Goal: Task Accomplishment & Management: Complete application form

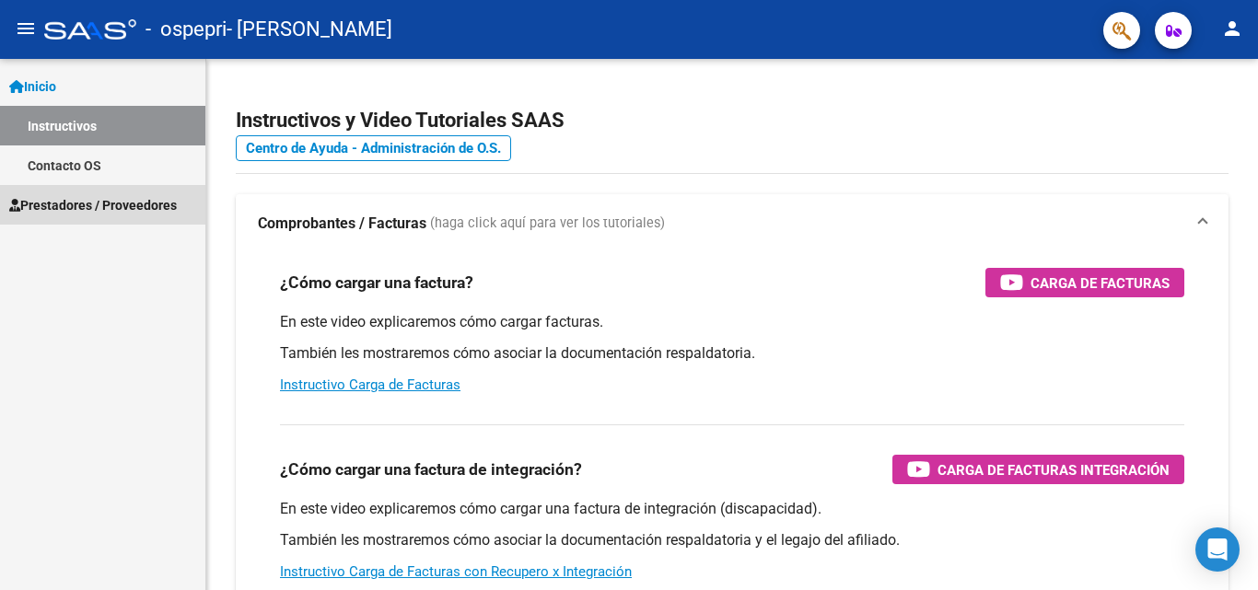
click at [127, 205] on span "Prestadores / Proveedores" at bounding box center [93, 205] width 168 height 20
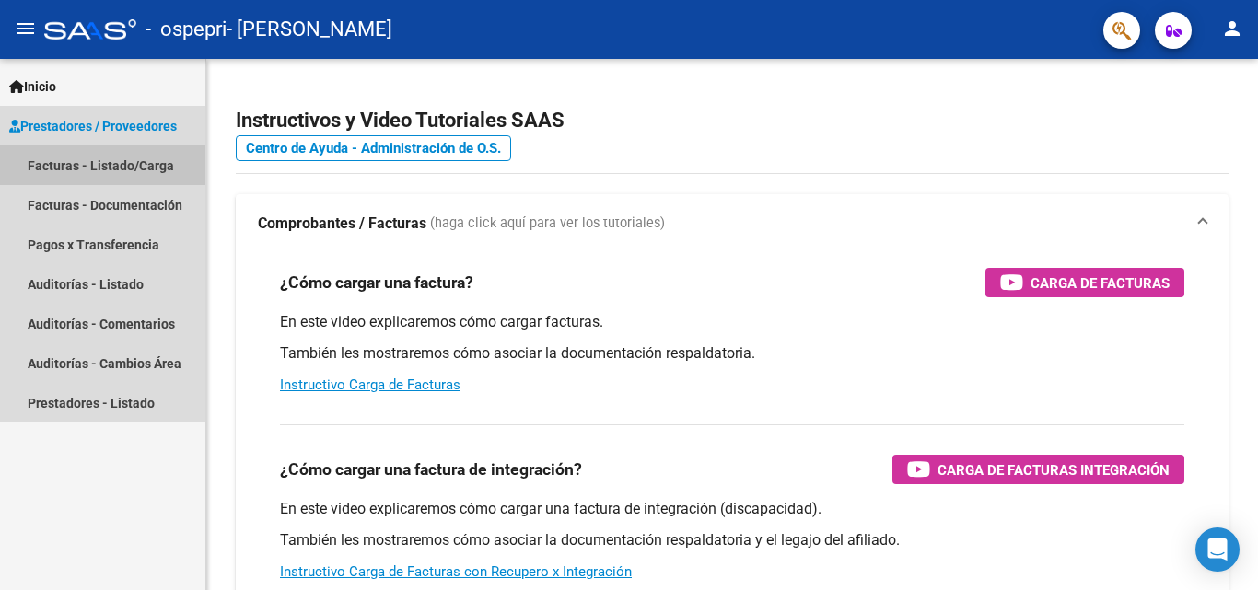
click at [160, 163] on link "Facturas - Listado/Carga" at bounding box center [102, 165] width 205 height 40
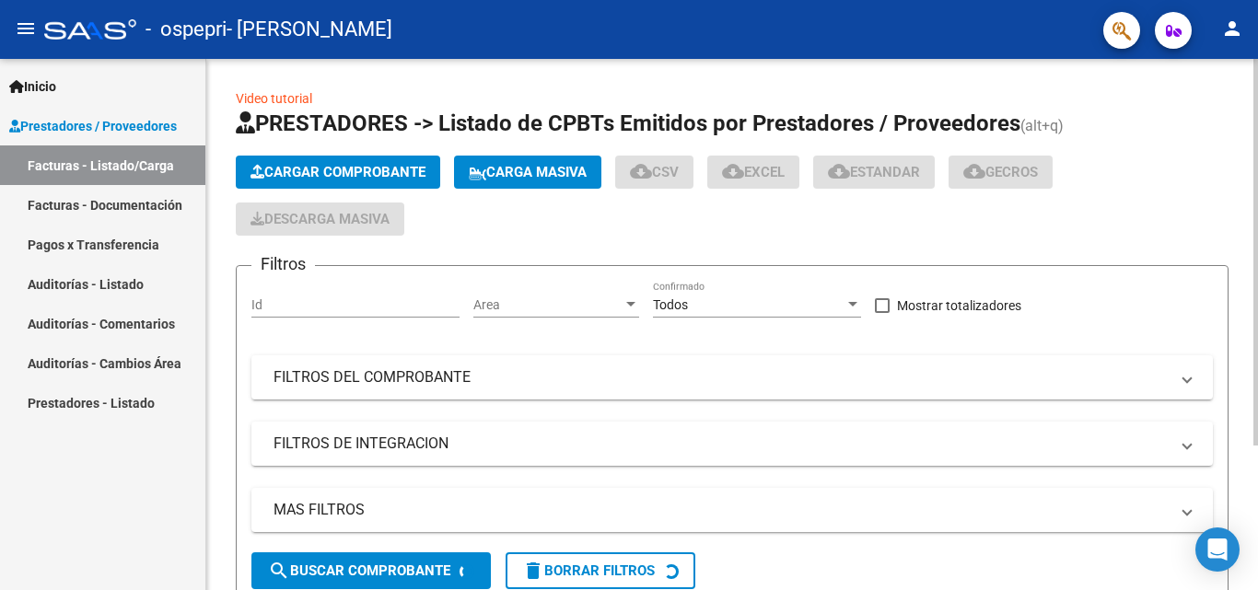
click at [284, 172] on span "Cargar Comprobante" at bounding box center [337, 172] width 175 height 17
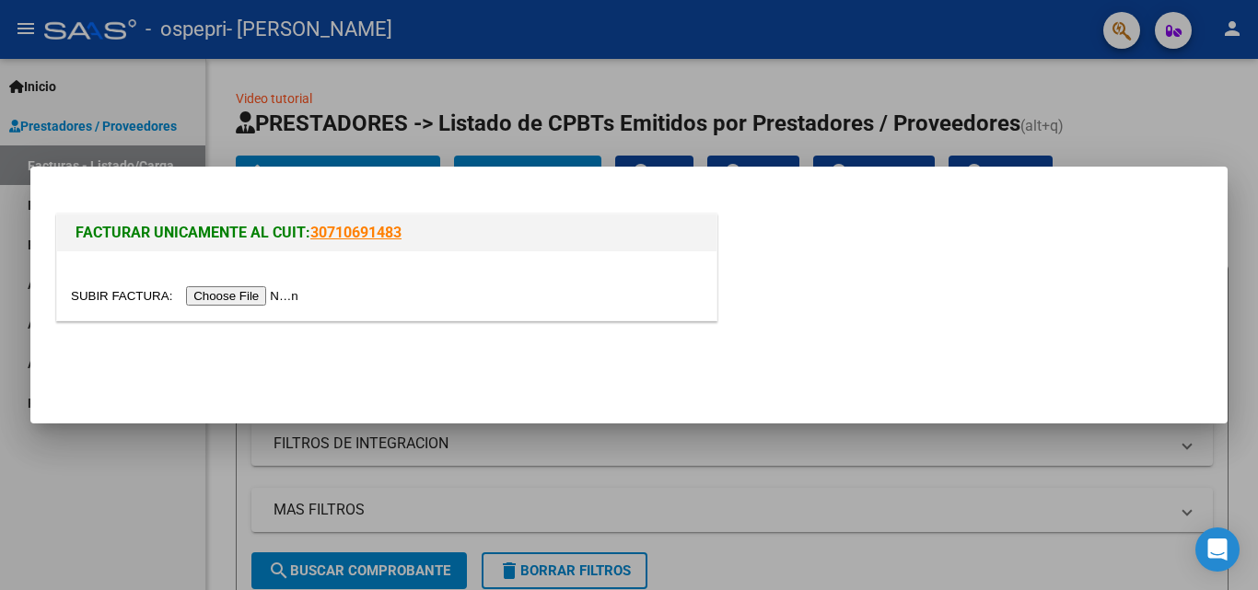
click at [252, 296] on input "file" at bounding box center [187, 295] width 233 height 19
click at [255, 289] on input "file" at bounding box center [187, 295] width 233 height 19
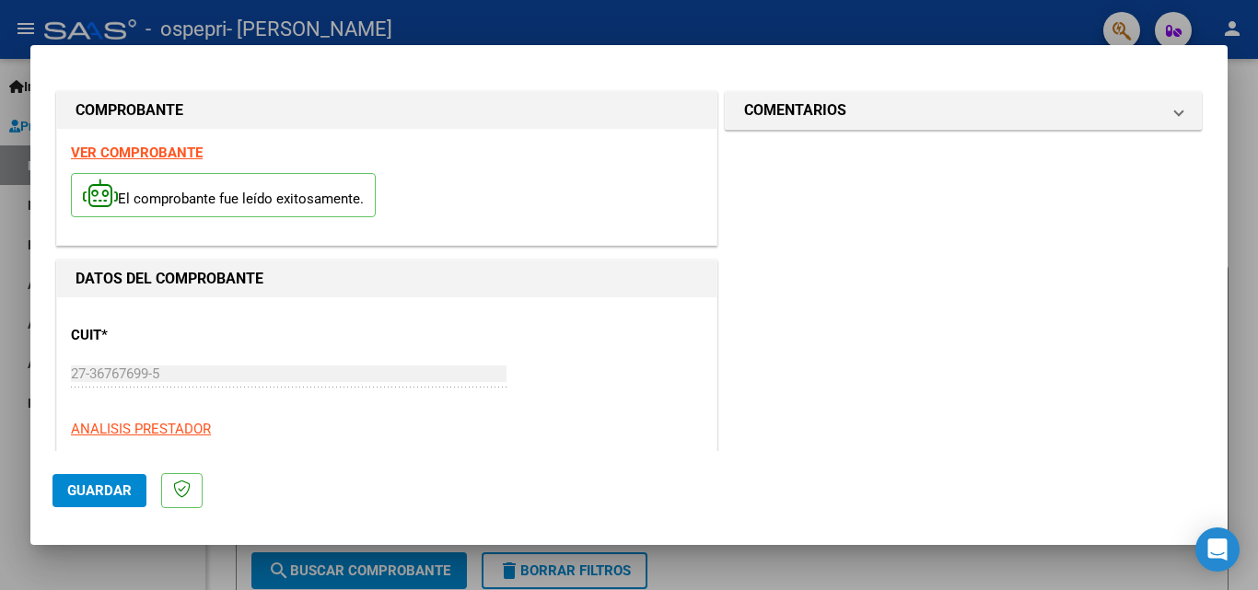
click at [429, 14] on div at bounding box center [629, 295] width 1258 height 590
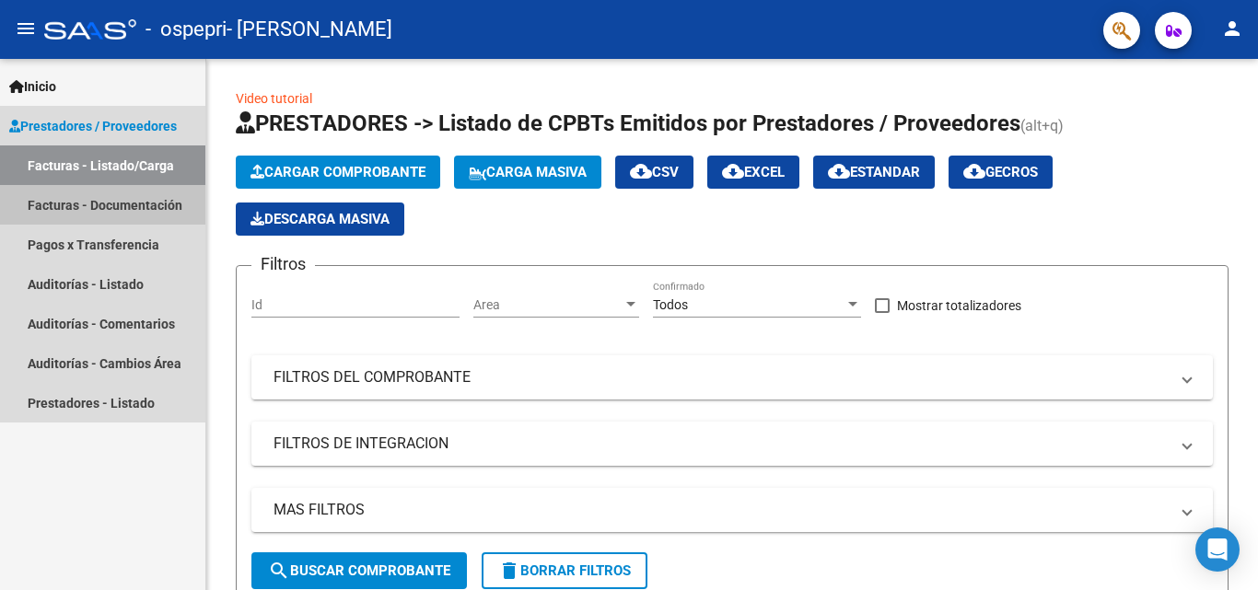
click at [133, 212] on link "Facturas - Documentación" at bounding box center [102, 205] width 205 height 40
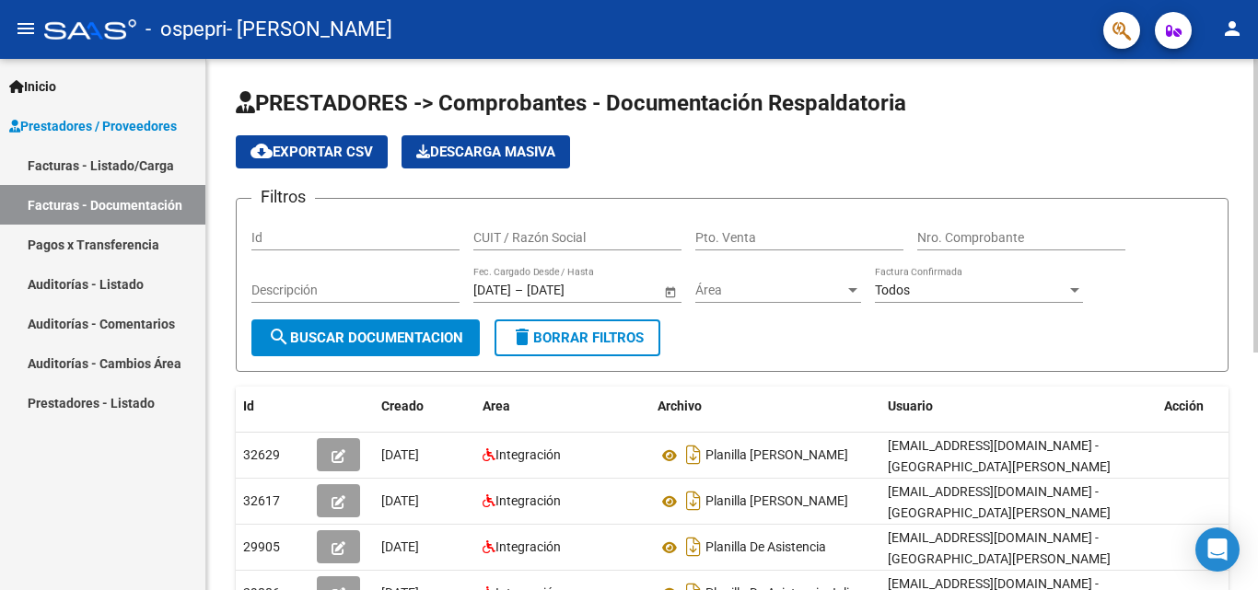
click at [304, 145] on span "cloud_download Exportar CSV" at bounding box center [311, 152] width 122 height 17
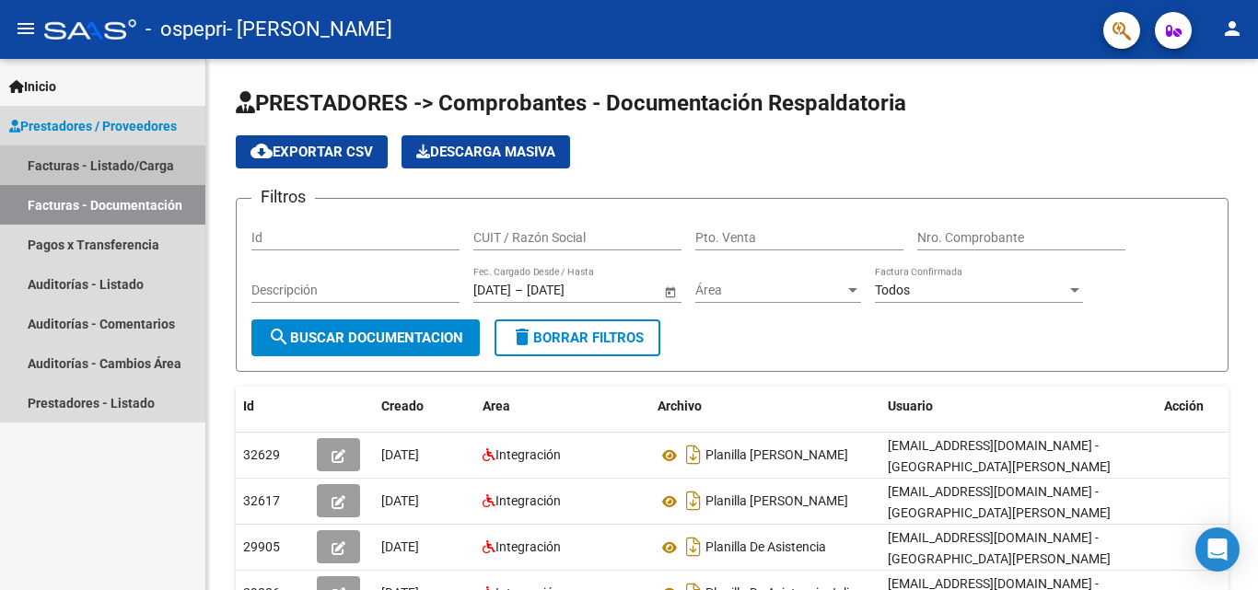
click at [128, 173] on link "Facturas - Listado/Carga" at bounding box center [102, 165] width 205 height 40
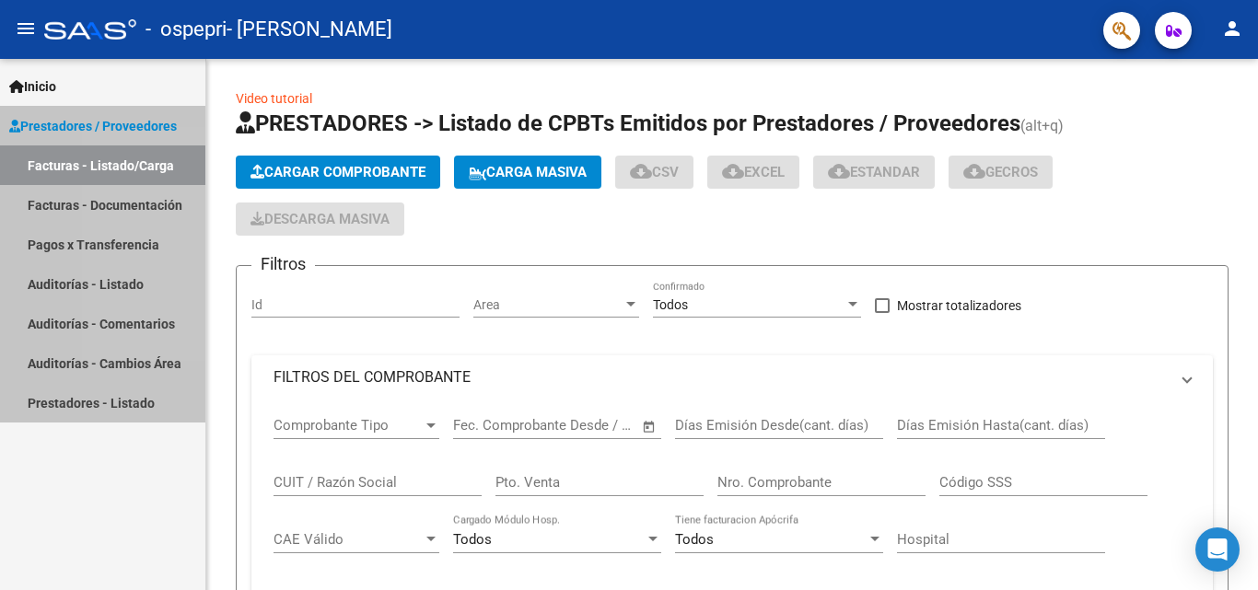
click at [128, 173] on link "Facturas - Listado/Carga" at bounding box center [102, 165] width 205 height 40
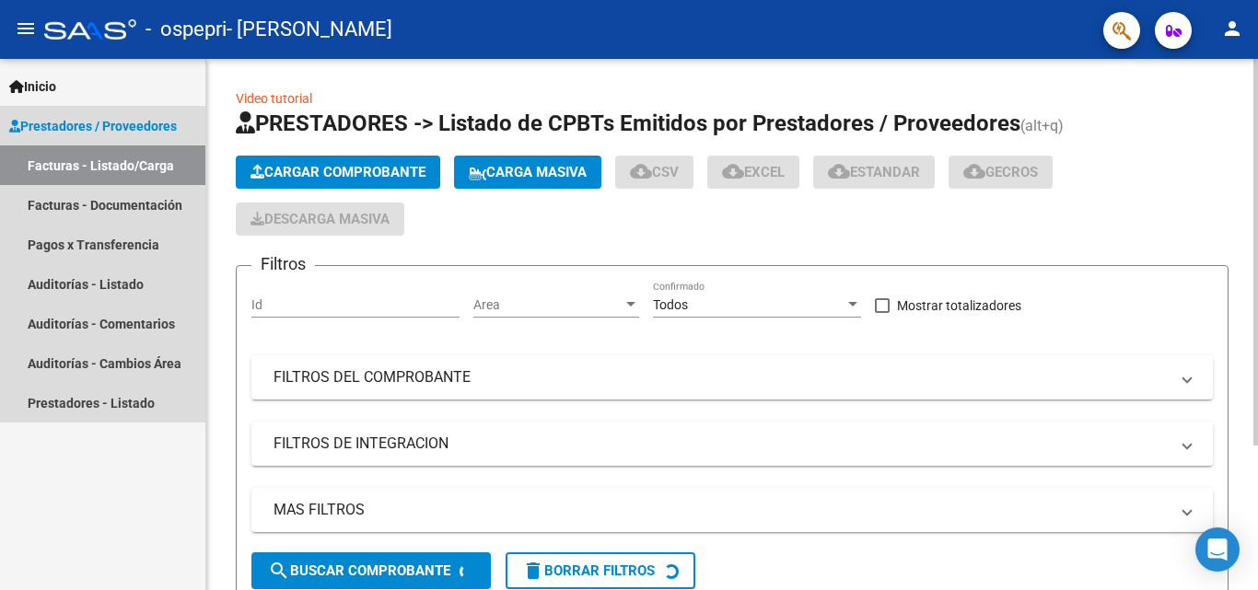
click at [321, 169] on span "Cargar Comprobante" at bounding box center [337, 172] width 175 height 17
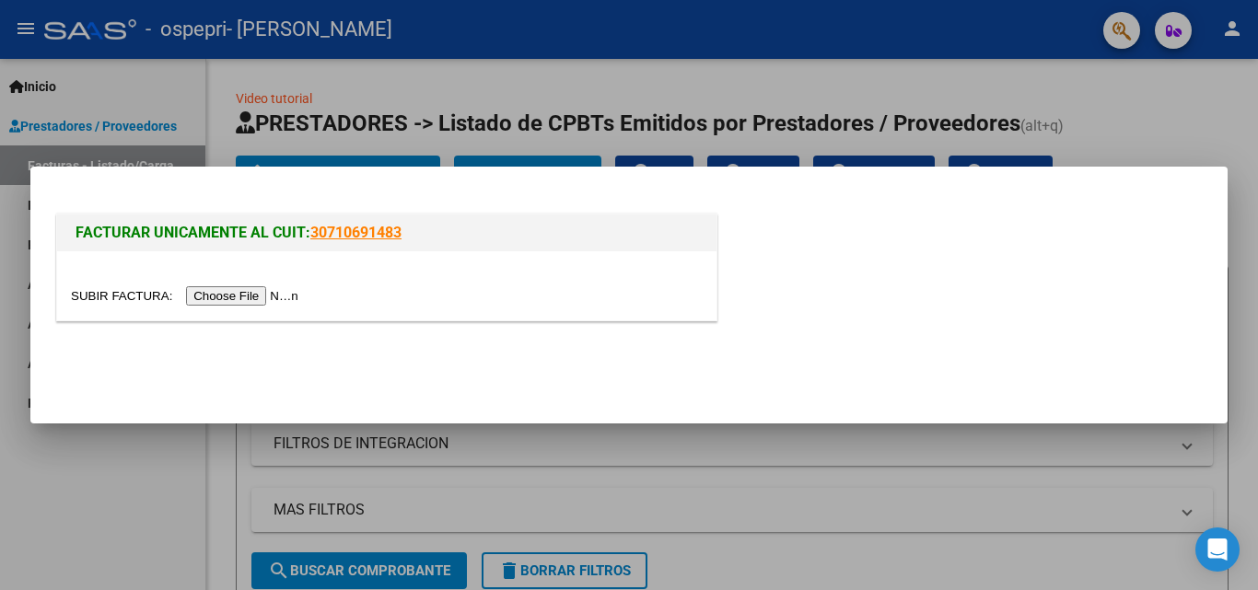
click at [268, 296] on input "file" at bounding box center [187, 295] width 233 height 19
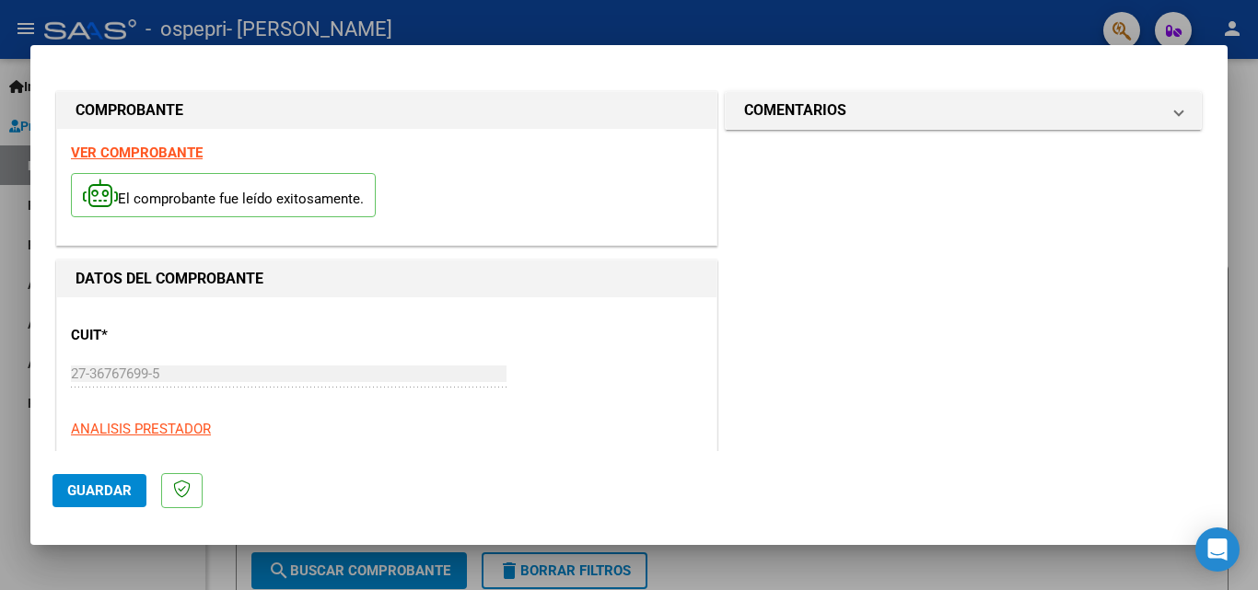
click at [160, 146] on strong "VER COMPROBANTE" at bounding box center [137, 153] width 132 height 17
click at [911, 12] on div at bounding box center [629, 295] width 1258 height 590
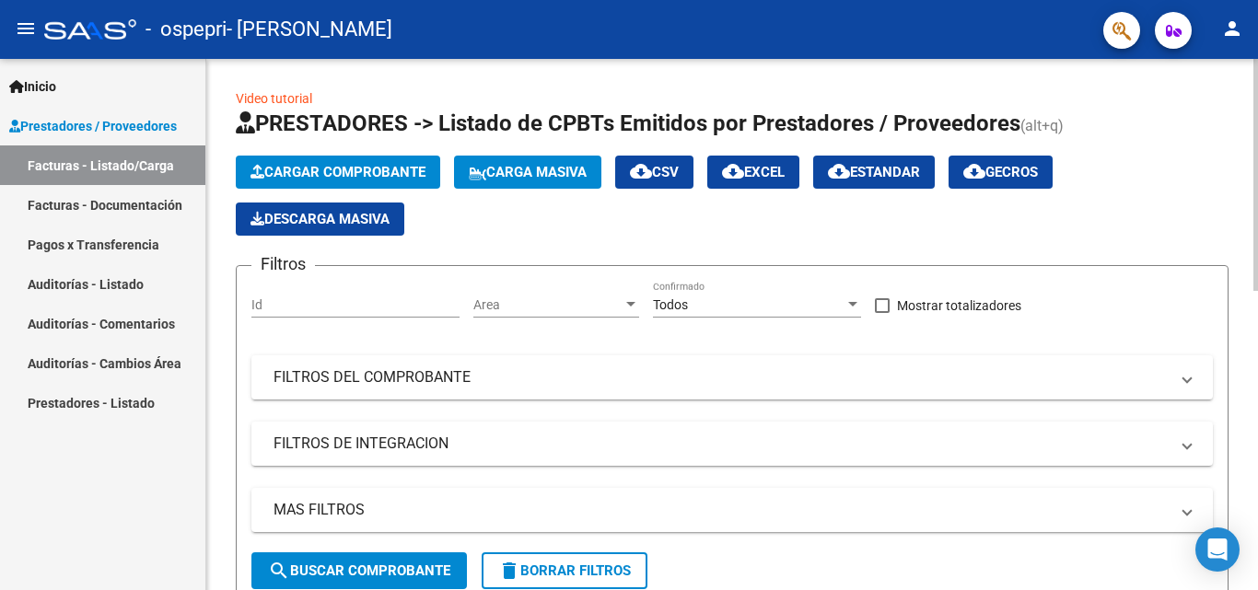
click at [279, 141] on app-list-header "PRESTADORES -> Listado de CPBTs Emitidos por Prestadores / Proveedores (alt+q) …" at bounding box center [732, 357] width 993 height 496
click at [326, 169] on span "Cargar Comprobante" at bounding box center [337, 172] width 175 height 17
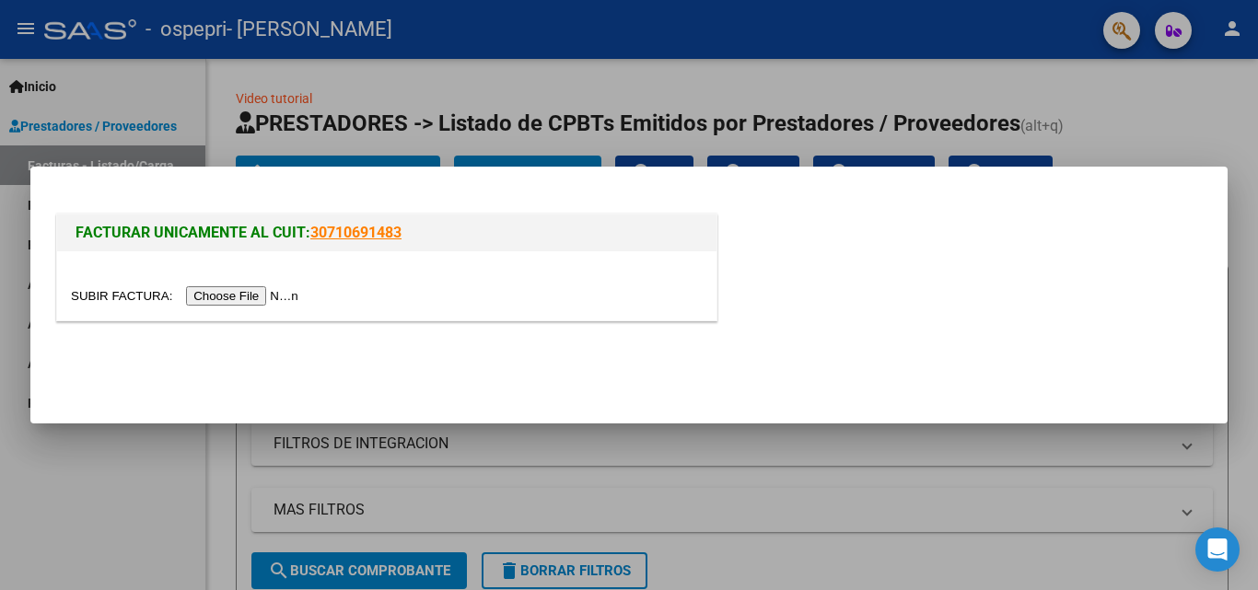
click at [259, 292] on input "file" at bounding box center [187, 295] width 233 height 19
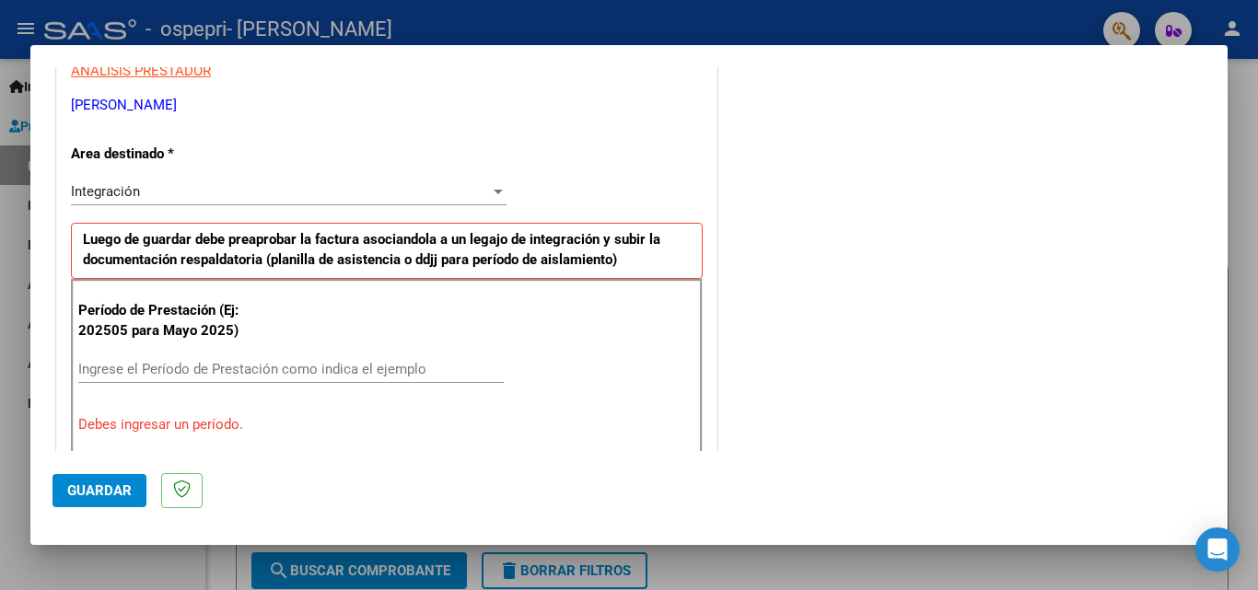
scroll to position [380, 0]
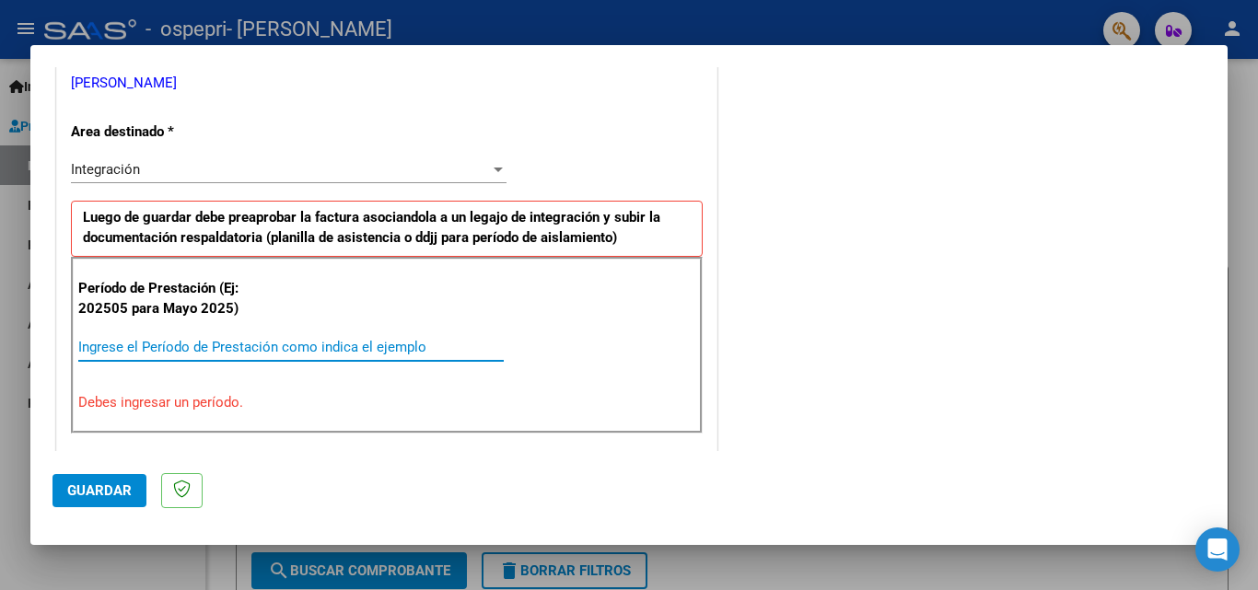
click at [287, 344] on input "Ingrese el Período de Prestación como indica el ejemplo" at bounding box center [290, 347] width 425 height 17
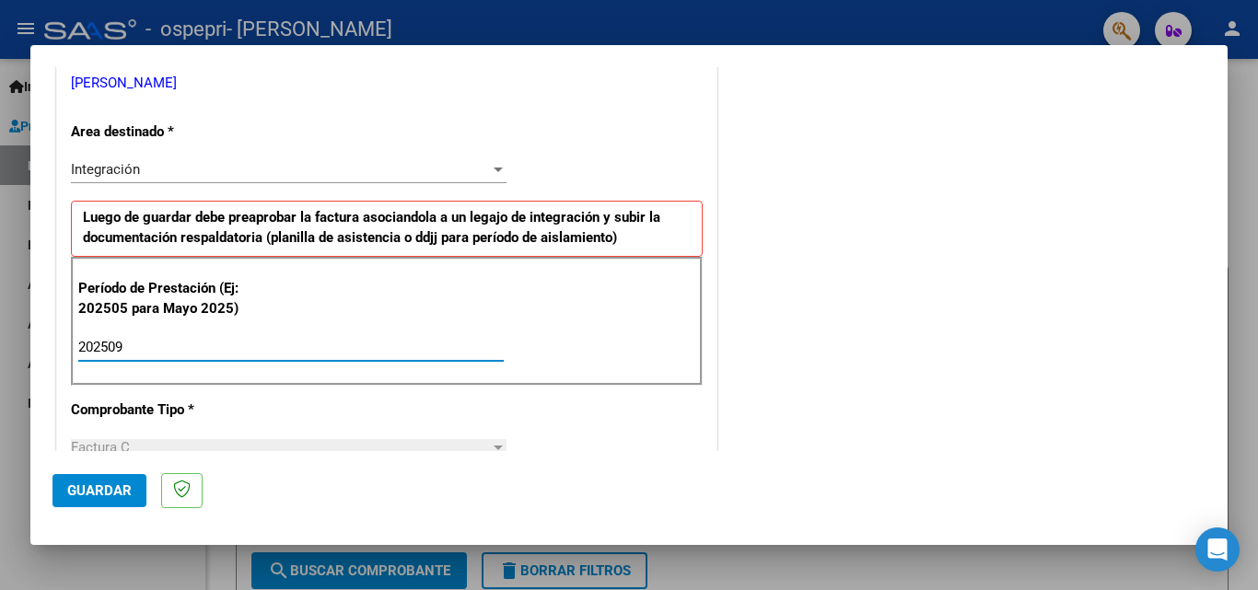
type input "202509"
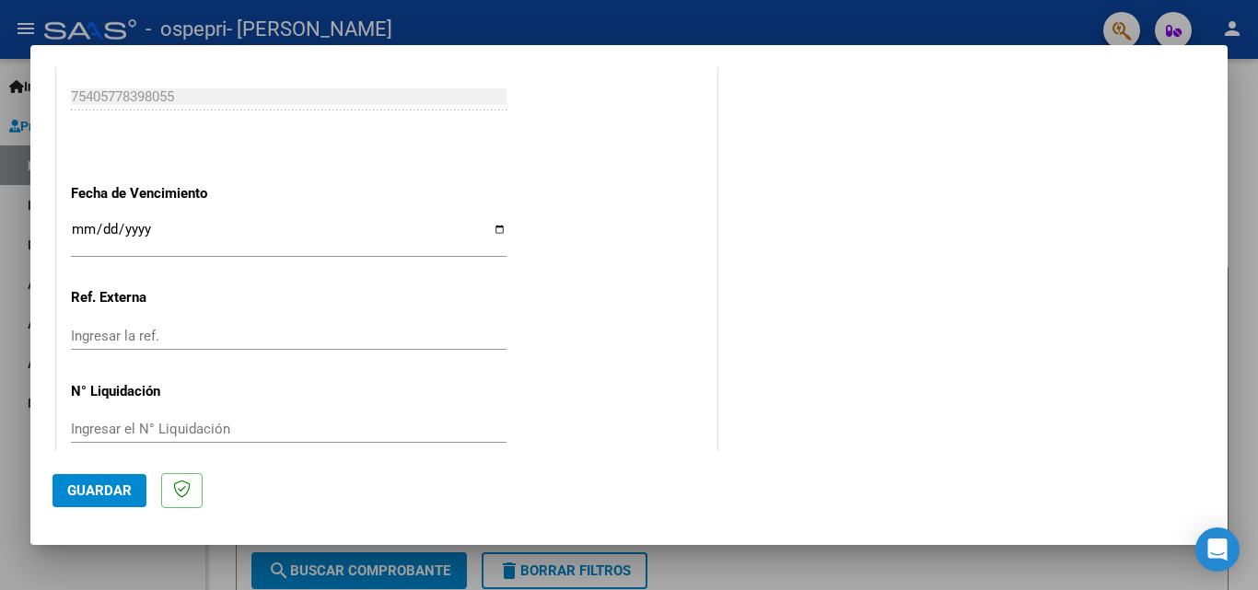
scroll to position [1236, 0]
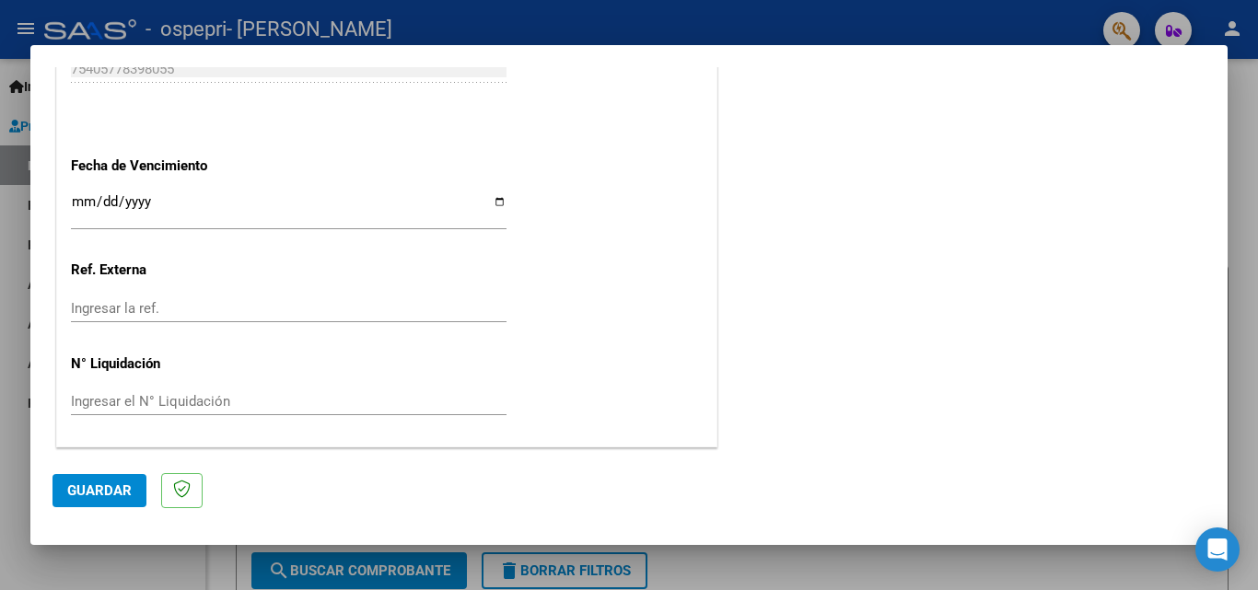
click at [100, 498] on span "Guardar" at bounding box center [99, 490] width 64 height 17
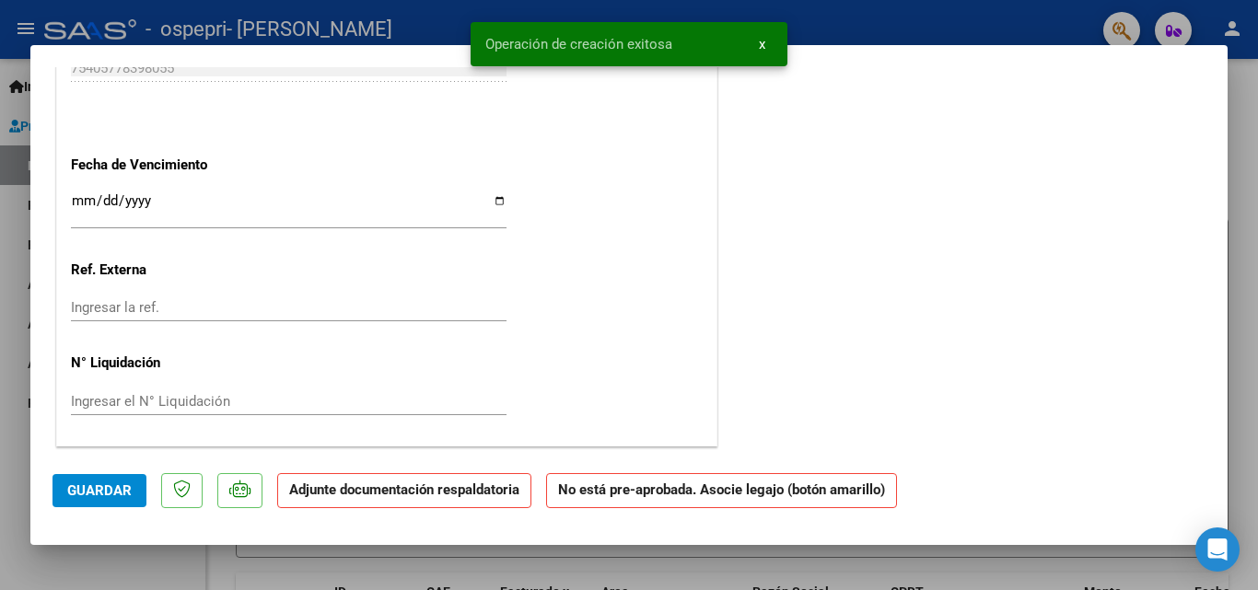
scroll to position [0, 0]
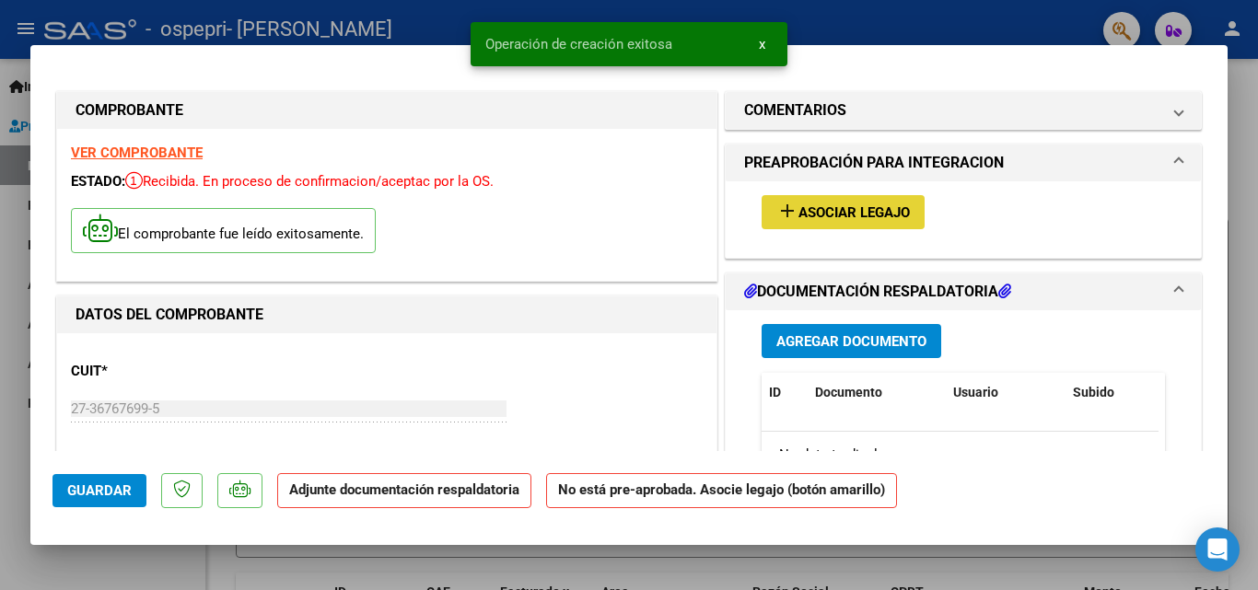
click at [868, 213] on span "Asociar Legajo" at bounding box center [853, 212] width 111 height 17
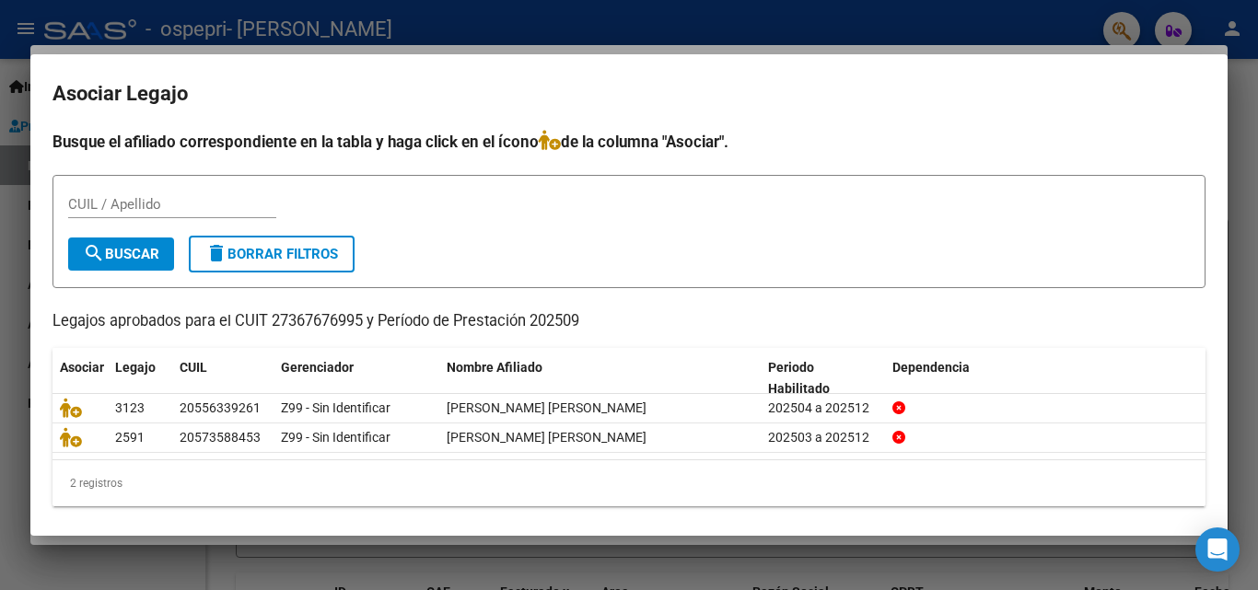
click at [956, 28] on div at bounding box center [629, 295] width 1258 height 590
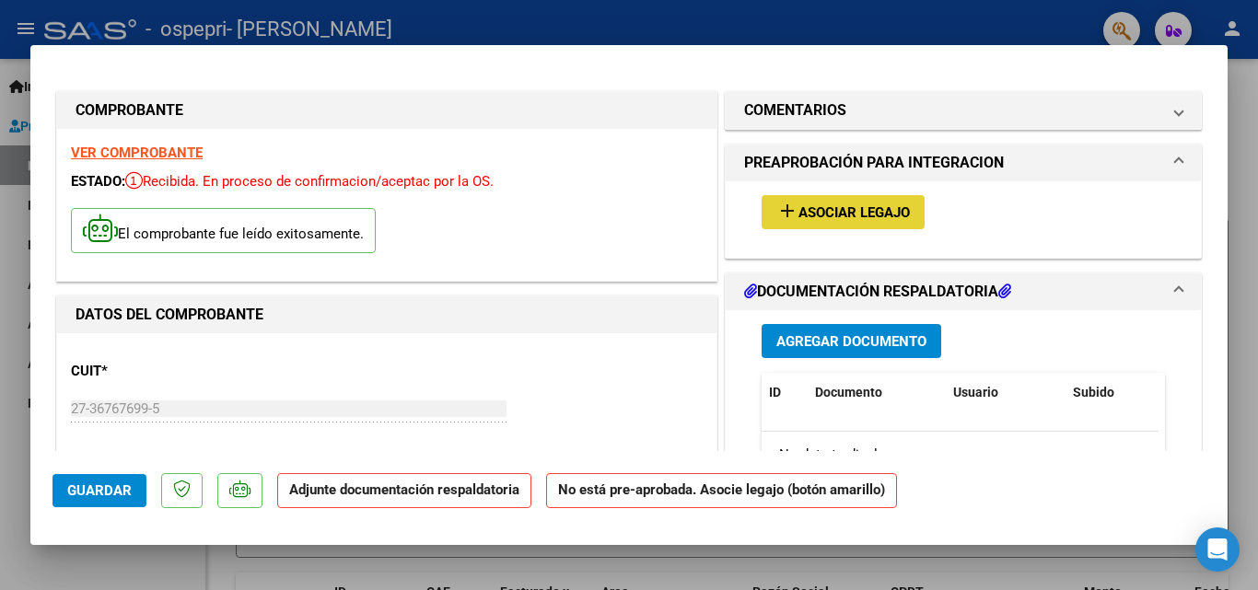
click at [811, 209] on span "Asociar Legajo" at bounding box center [853, 212] width 111 height 17
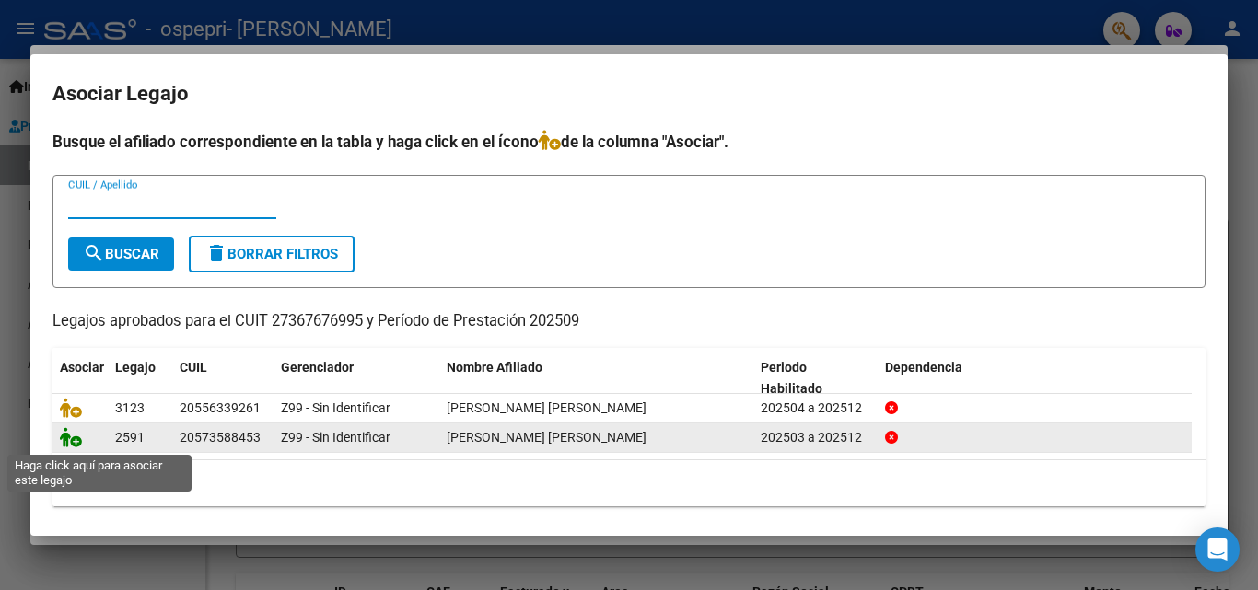
click at [74, 435] on icon at bounding box center [71, 437] width 22 height 20
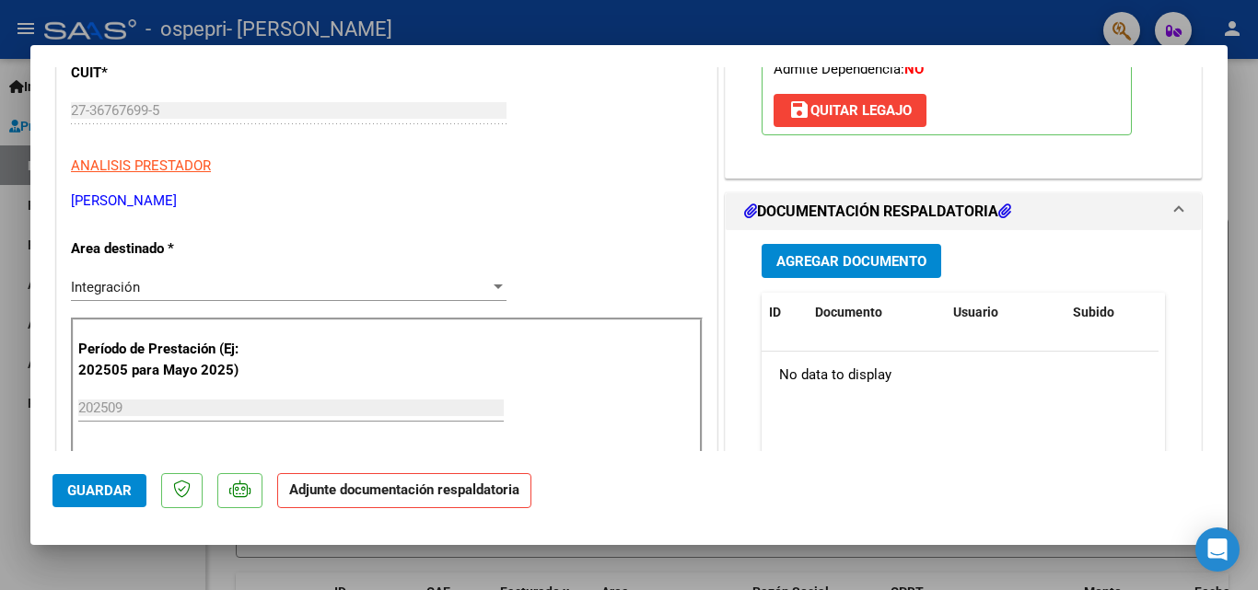
scroll to position [308, 0]
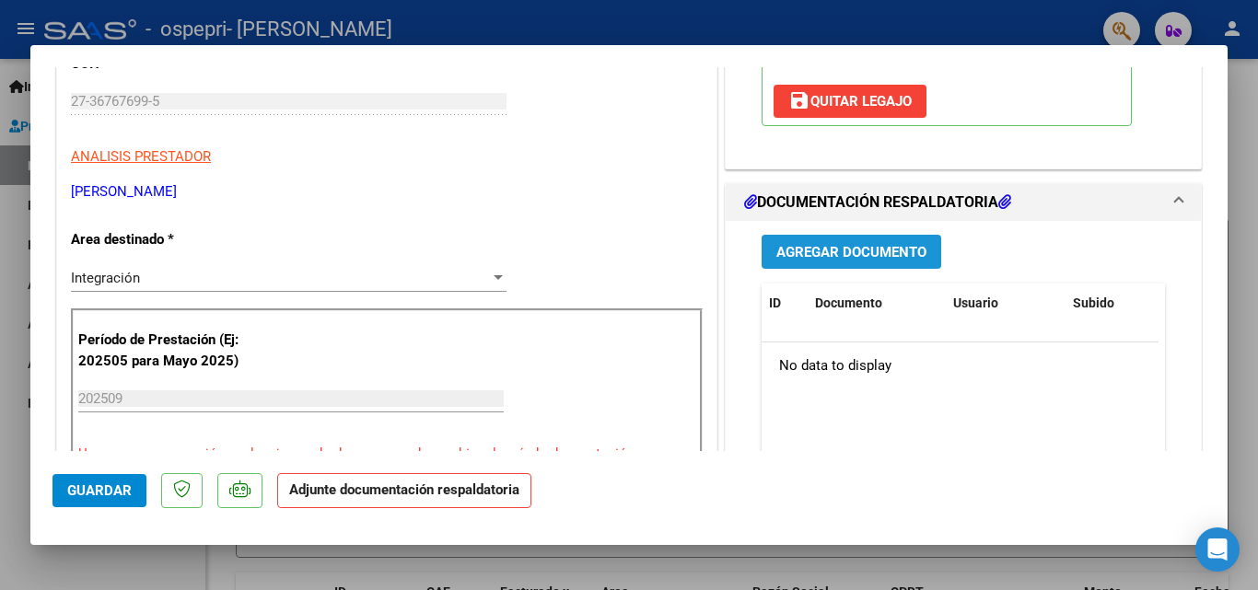
click at [880, 261] on span "Agregar Documento" at bounding box center [851, 252] width 150 height 17
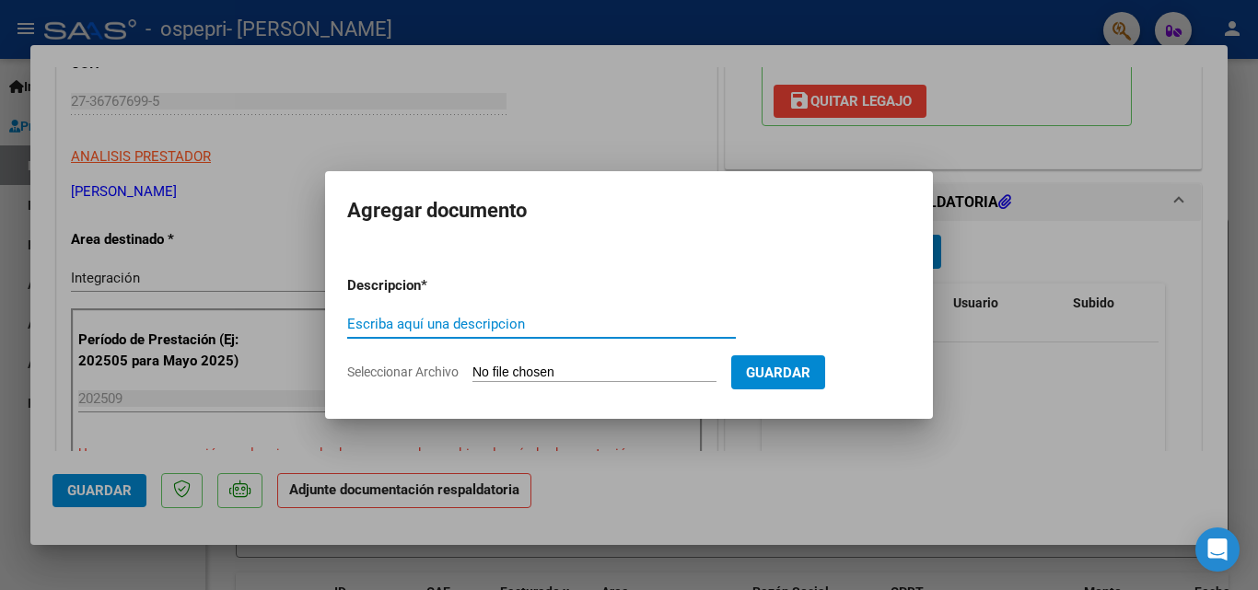
click at [477, 316] on input "Escriba aquí una descripcion" at bounding box center [541, 324] width 389 height 17
type input "planilla de asistencia"
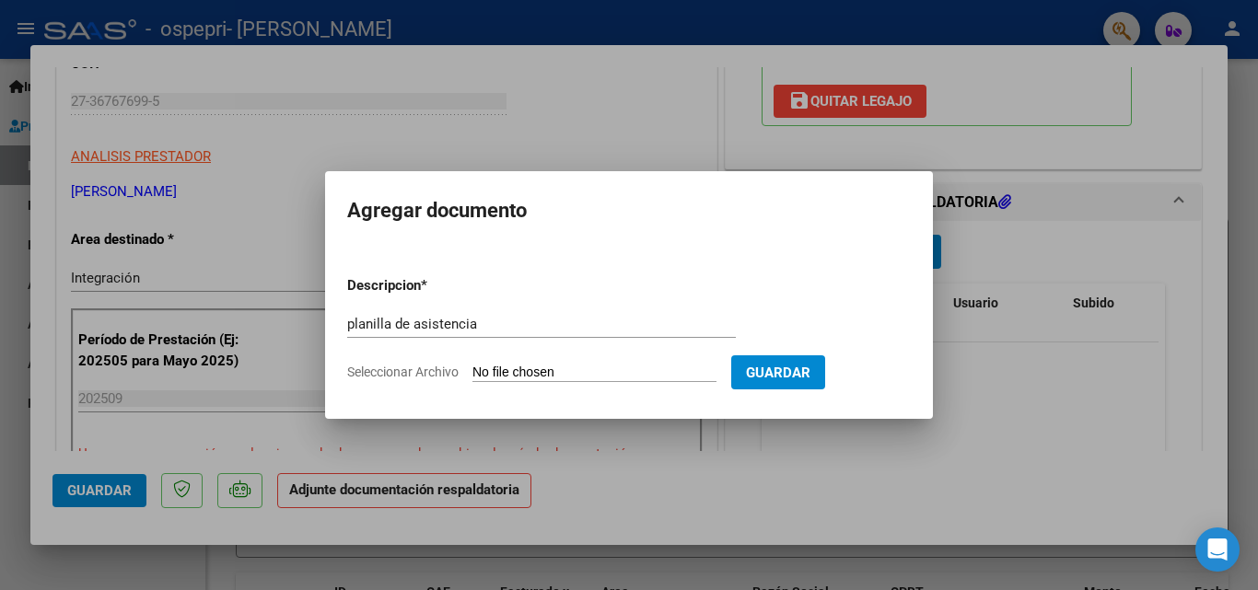
click at [527, 366] on input "Seleccionar Archivo" at bounding box center [594, 373] width 244 height 17
type input "C:\fakepath\WhatsApp Image [DATE] 21.48.54.jpeg"
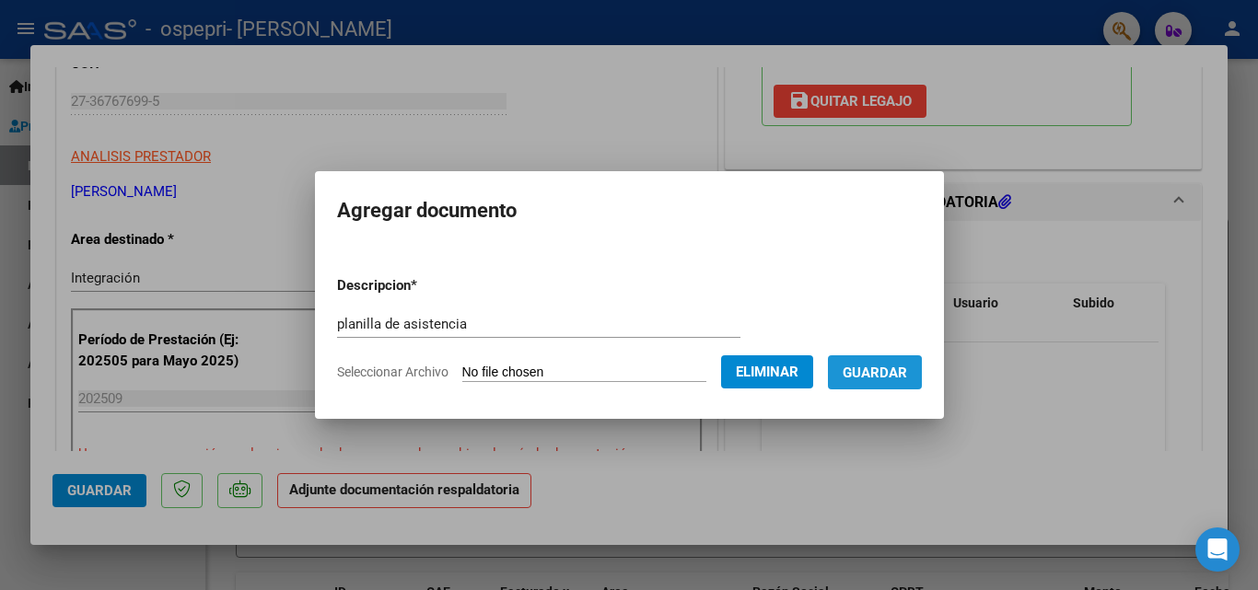
click at [885, 377] on span "Guardar" at bounding box center [874, 373] width 64 height 17
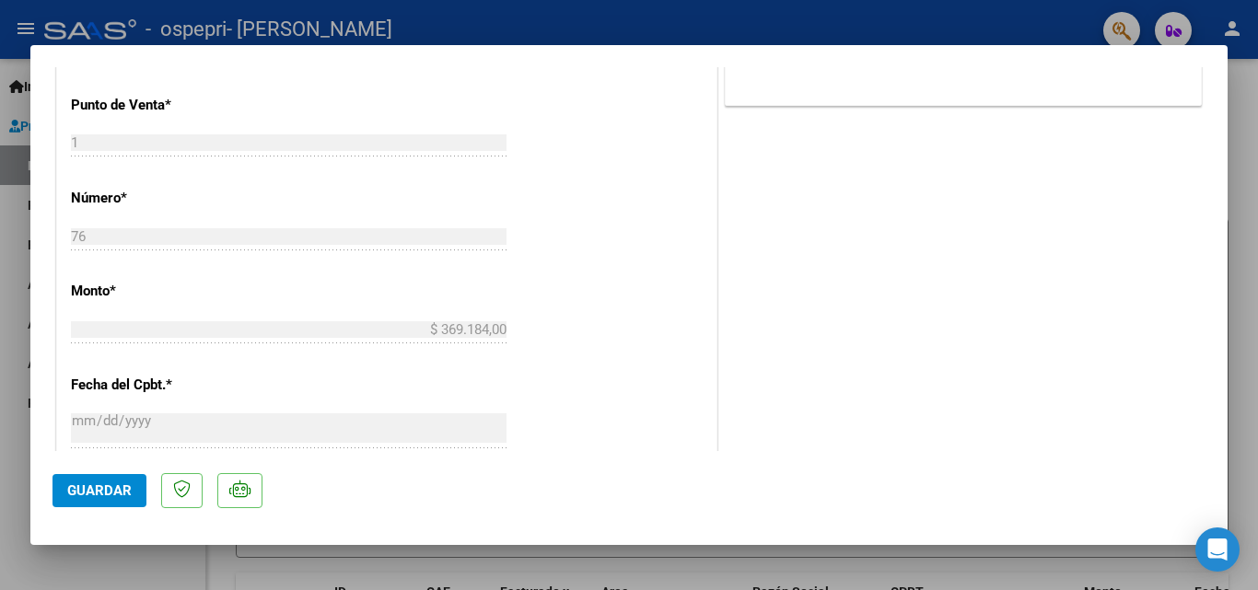
scroll to position [1264, 0]
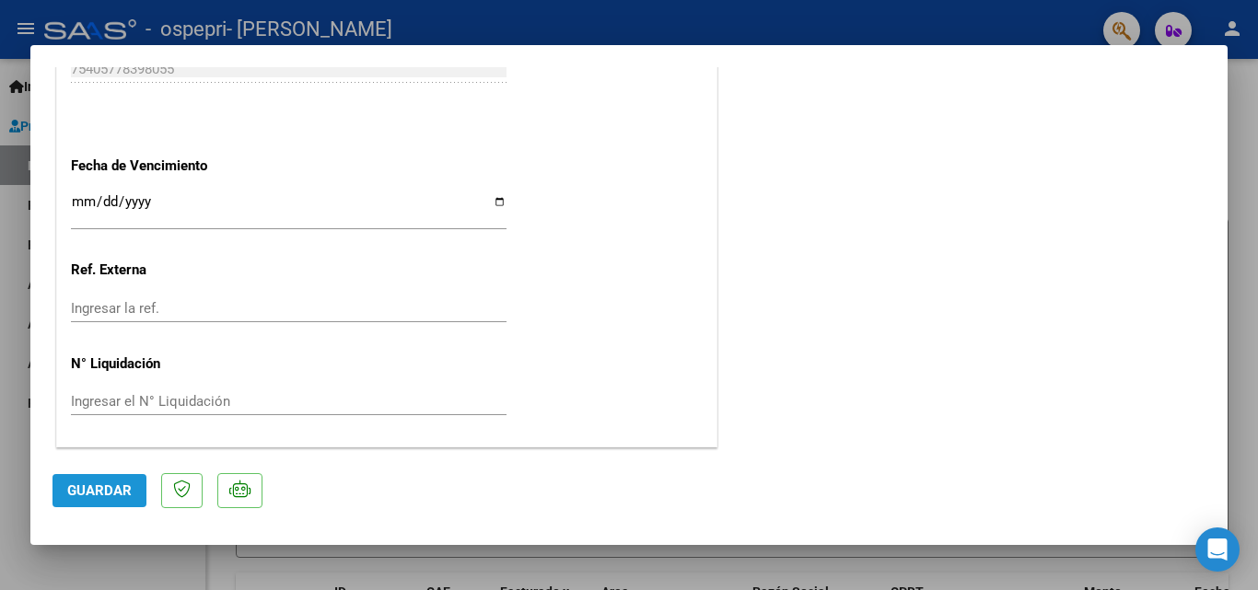
click at [103, 502] on button "Guardar" at bounding box center [99, 490] width 94 height 33
click at [104, 496] on span "Guardar" at bounding box center [99, 490] width 64 height 17
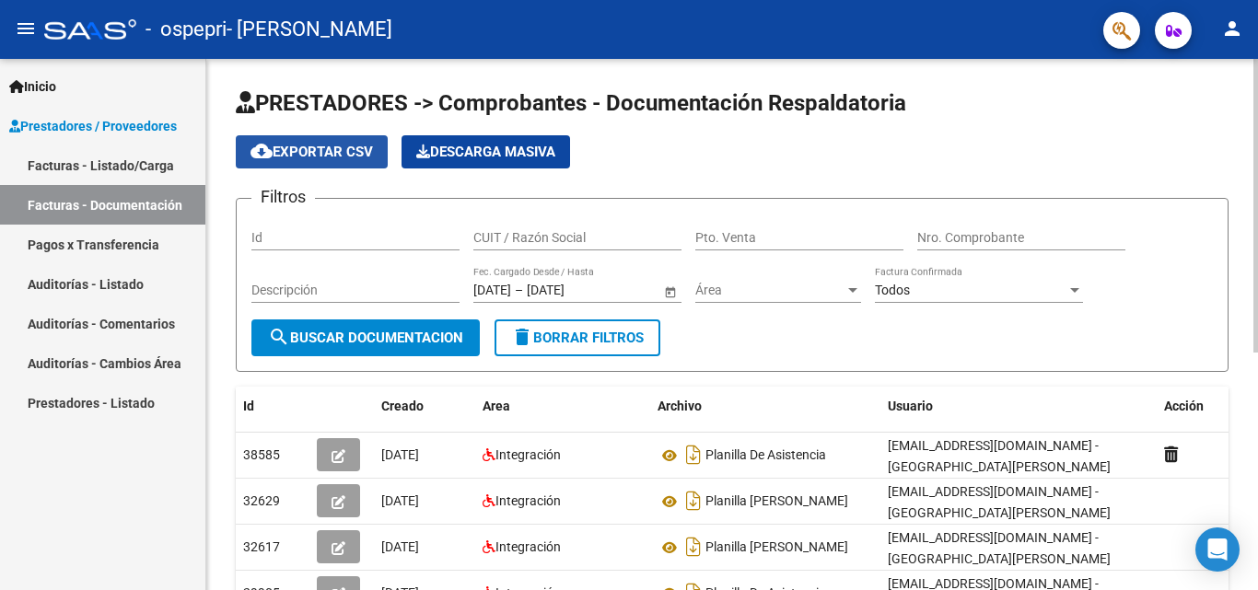
click at [299, 145] on span "cloud_download Exportar CSV" at bounding box center [311, 152] width 122 height 17
click at [163, 158] on link "Facturas - Listado/Carga" at bounding box center [102, 165] width 205 height 40
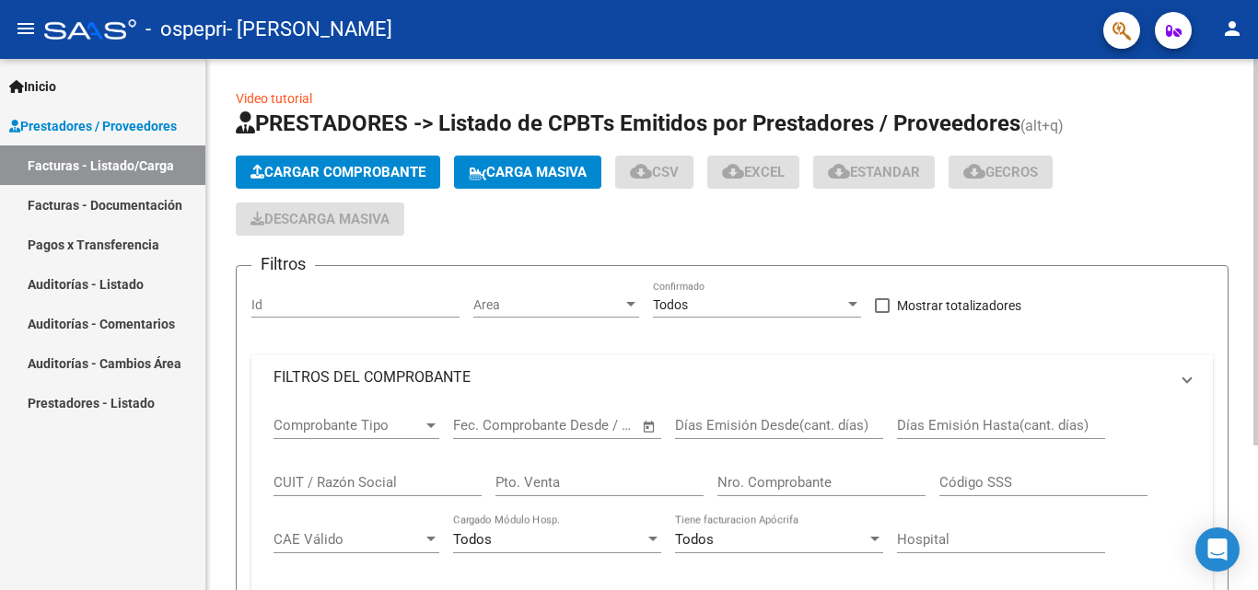
click at [293, 174] on span "Cargar Comprobante" at bounding box center [337, 172] width 175 height 17
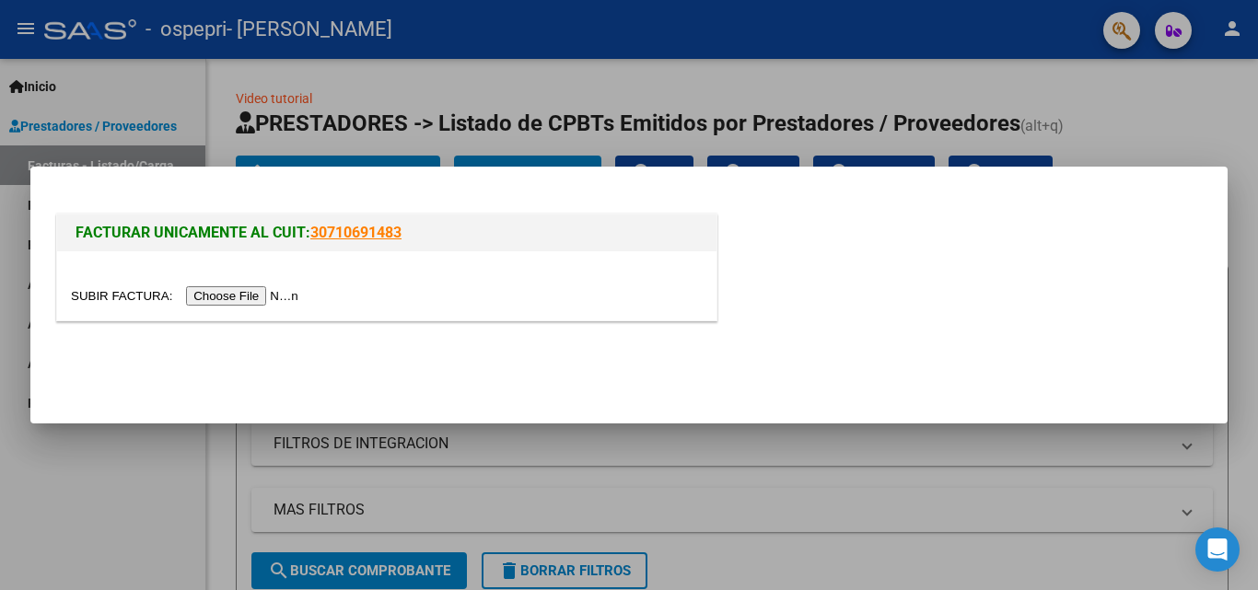
click at [251, 292] on input "file" at bounding box center [187, 295] width 233 height 19
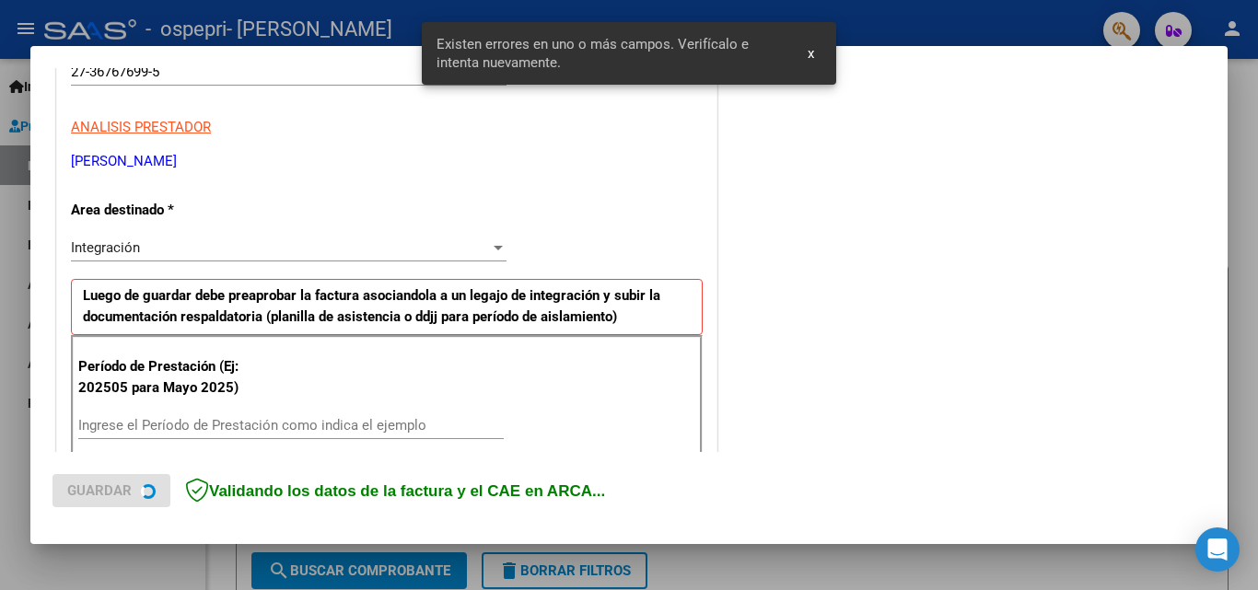
scroll to position [415, 0]
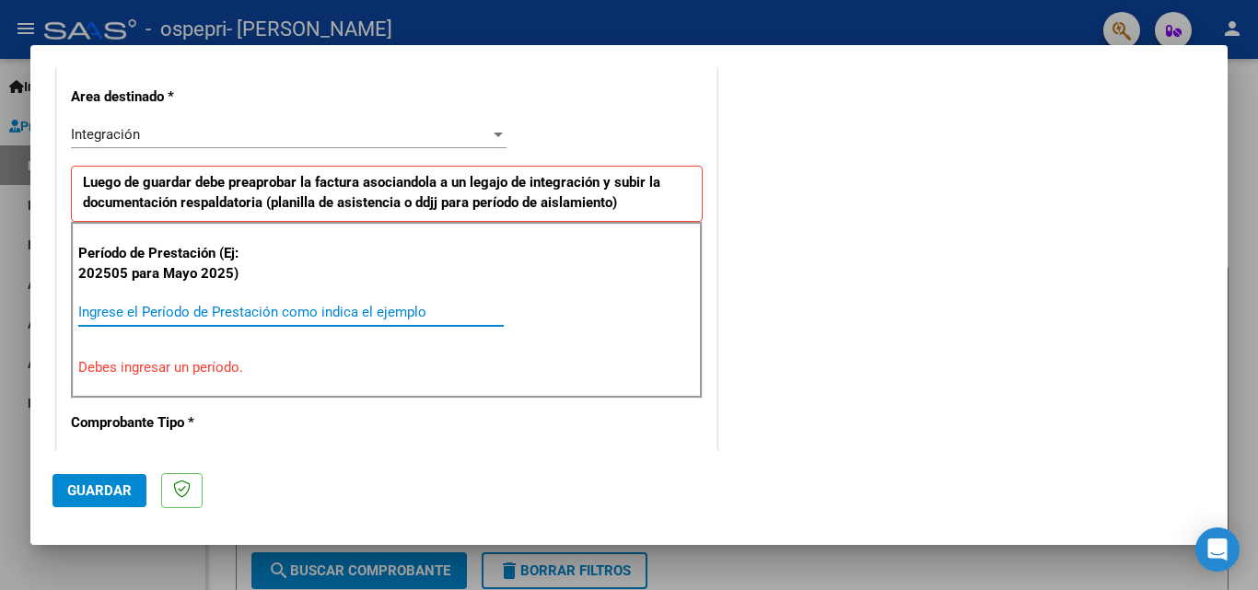
click at [409, 307] on input "Ingrese el Período de Prestación como indica el ejemplo" at bounding box center [290, 312] width 425 height 17
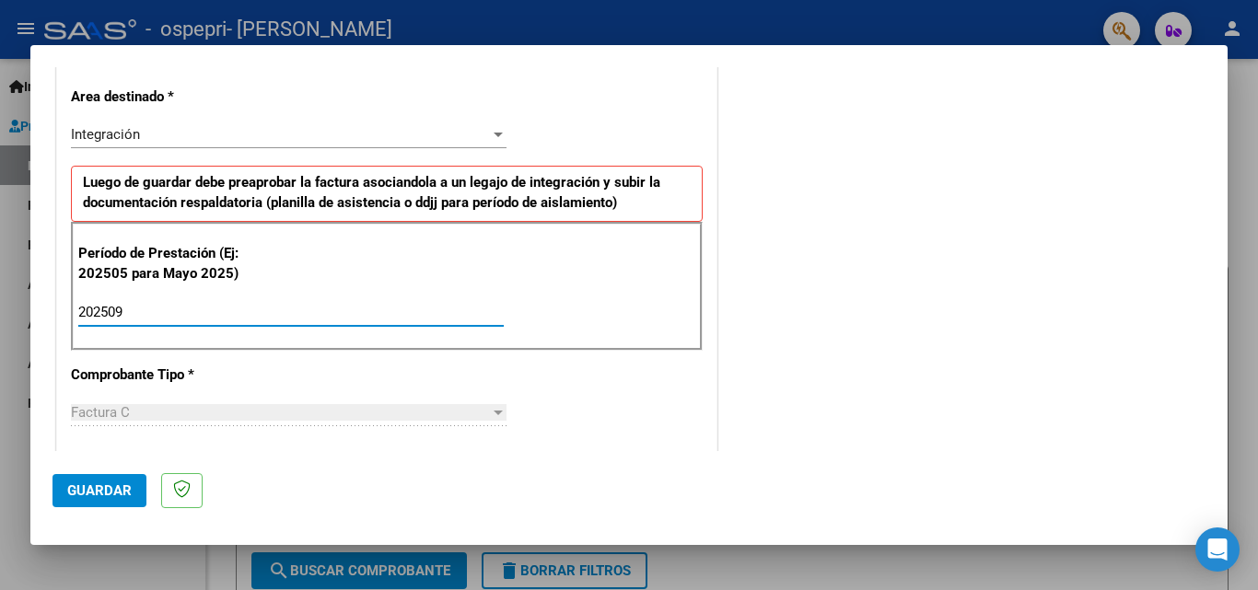
type input "202509"
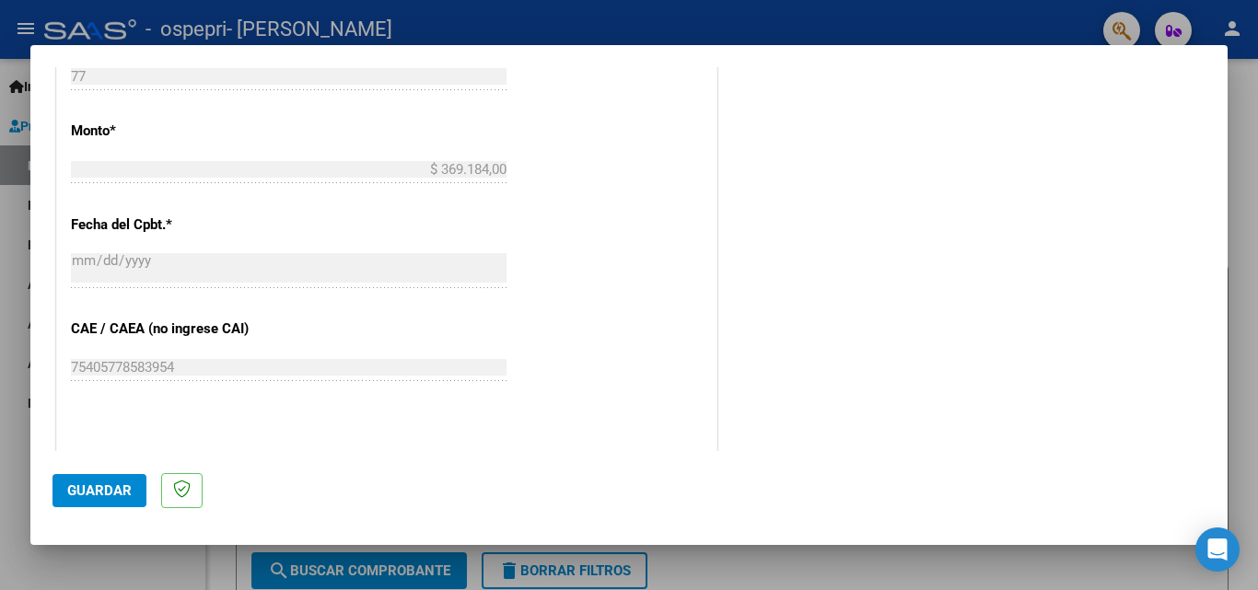
scroll to position [984, 0]
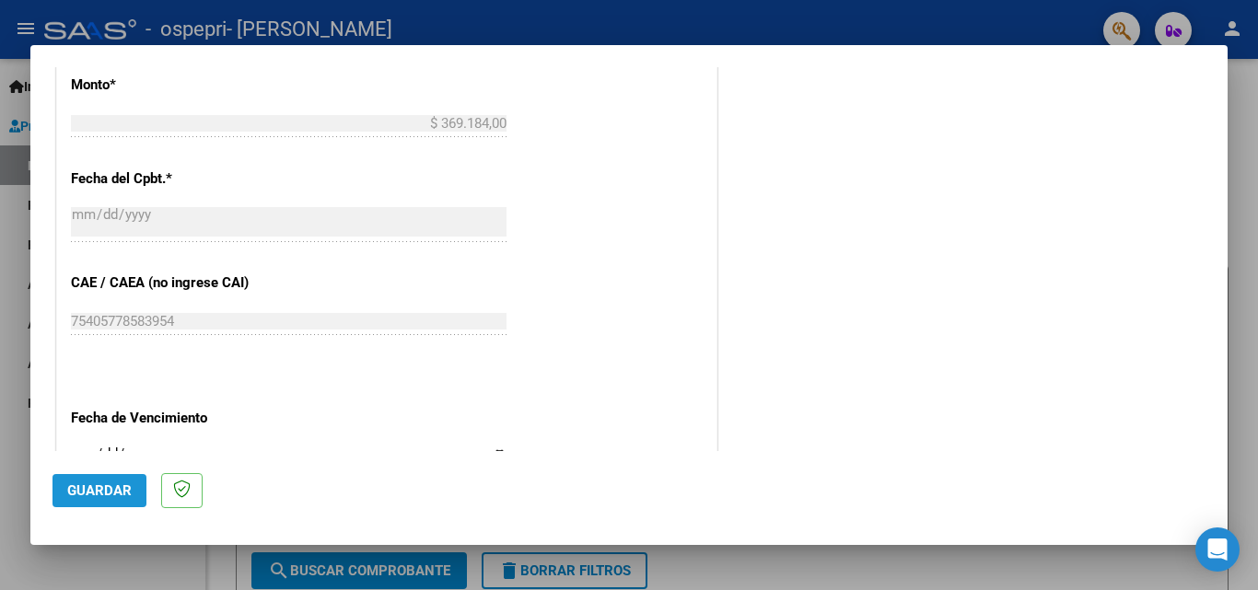
click at [129, 482] on span "Guardar" at bounding box center [99, 490] width 64 height 17
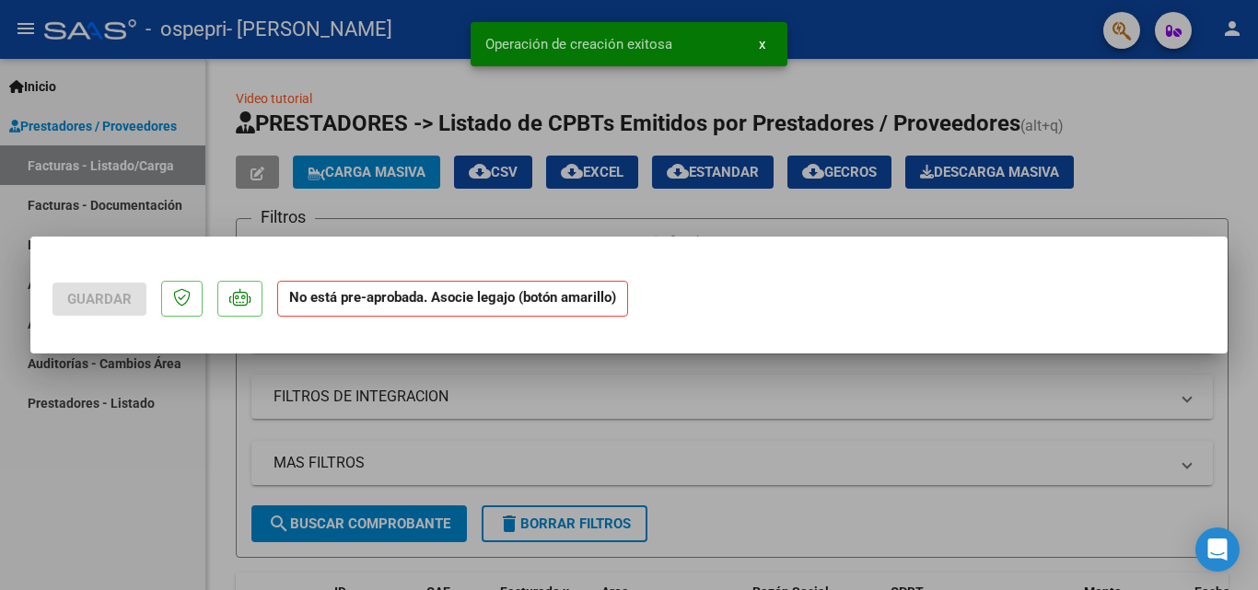
scroll to position [0, 0]
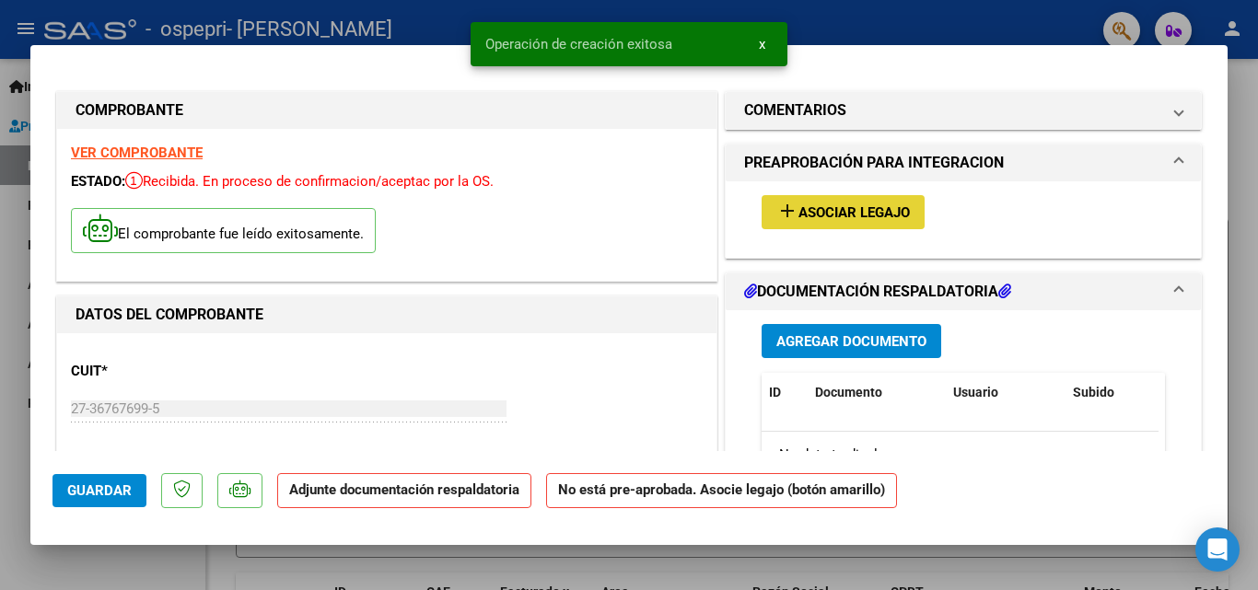
click at [798, 210] on span "Asociar Legajo" at bounding box center [853, 212] width 111 height 17
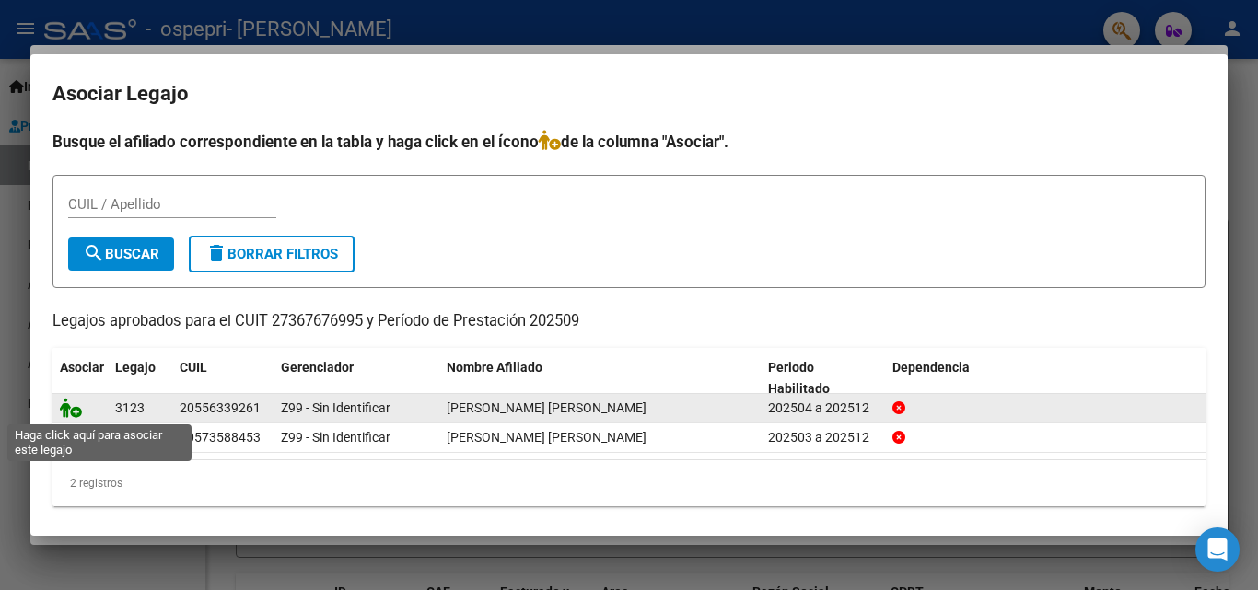
click at [71, 406] on icon at bounding box center [71, 408] width 22 height 20
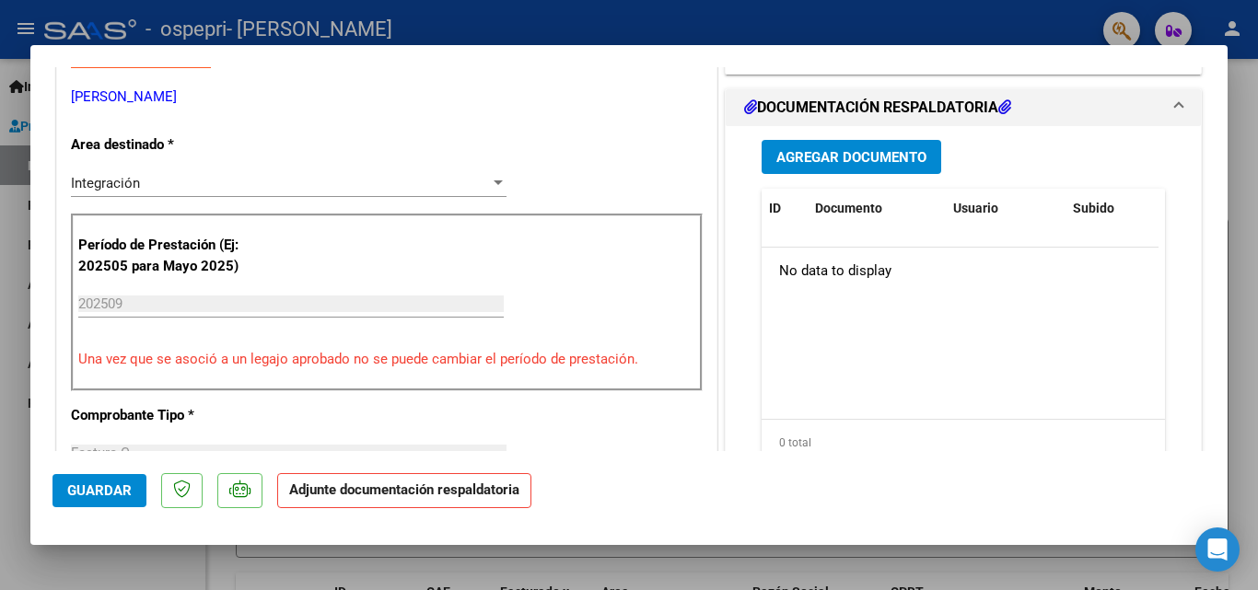
scroll to position [342, 0]
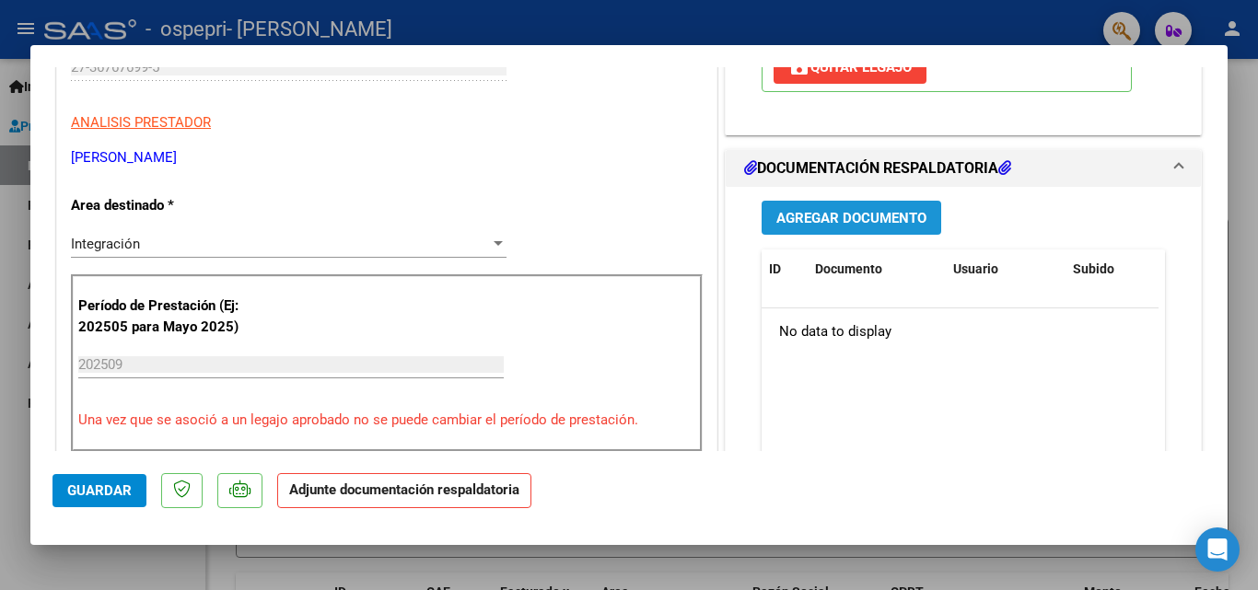
click at [786, 212] on span "Agregar Documento" at bounding box center [851, 218] width 150 height 17
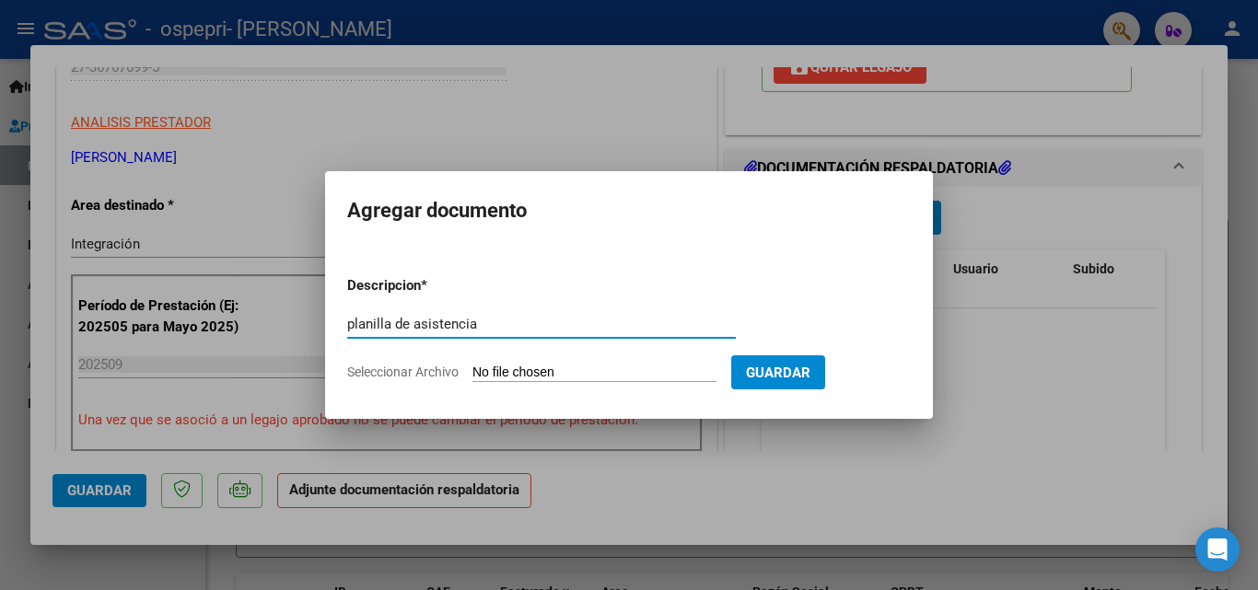
type input "planilla de asistencia"
click at [517, 371] on input "Seleccionar Archivo" at bounding box center [594, 373] width 244 height 17
type input "C:\fakepath\WhatsApp Image [DATE] 21.49.08.jpeg"
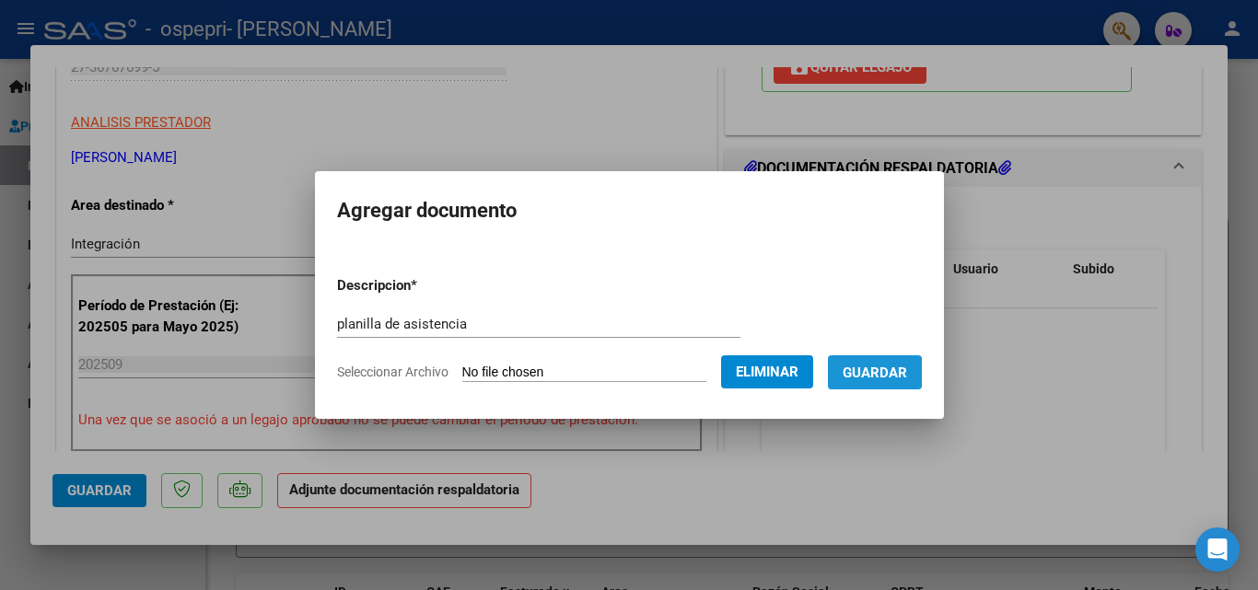
click at [878, 375] on span "Guardar" at bounding box center [874, 373] width 64 height 17
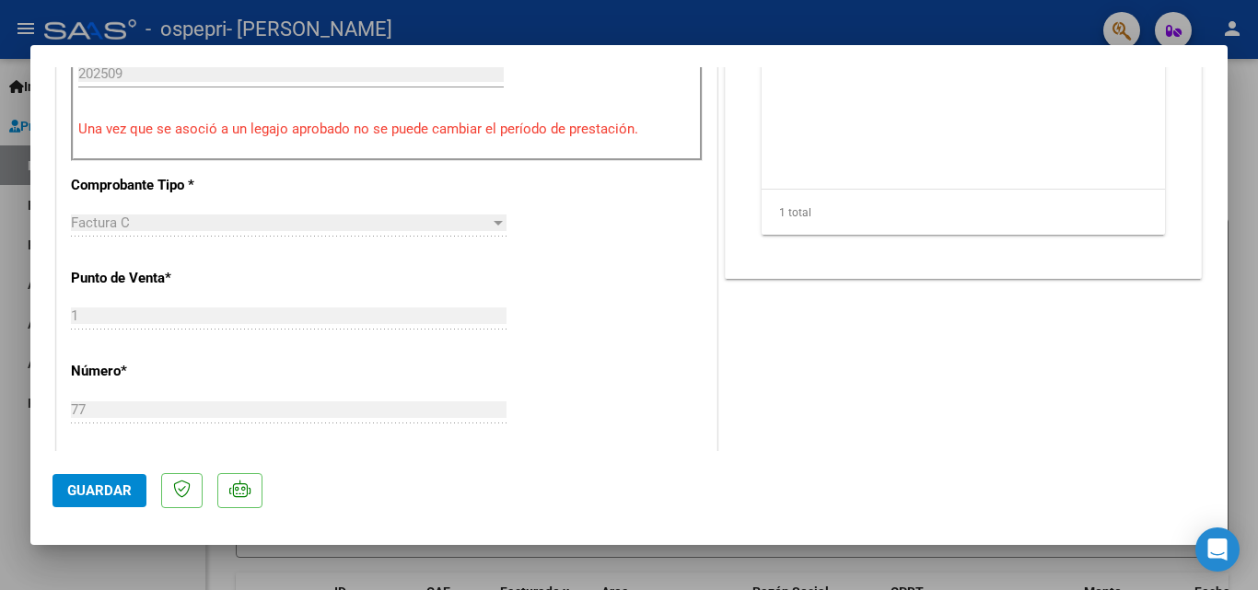
scroll to position [636, 0]
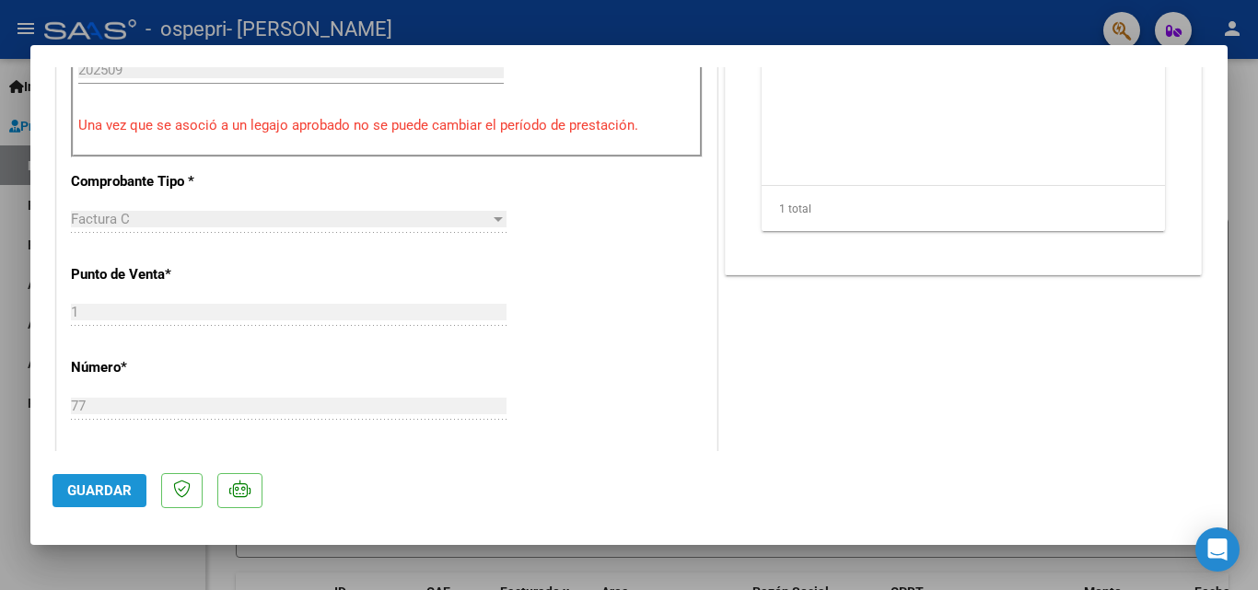
click at [92, 501] on button "Guardar" at bounding box center [99, 490] width 94 height 33
click at [150, 227] on div "Factura C" at bounding box center [280, 219] width 419 height 17
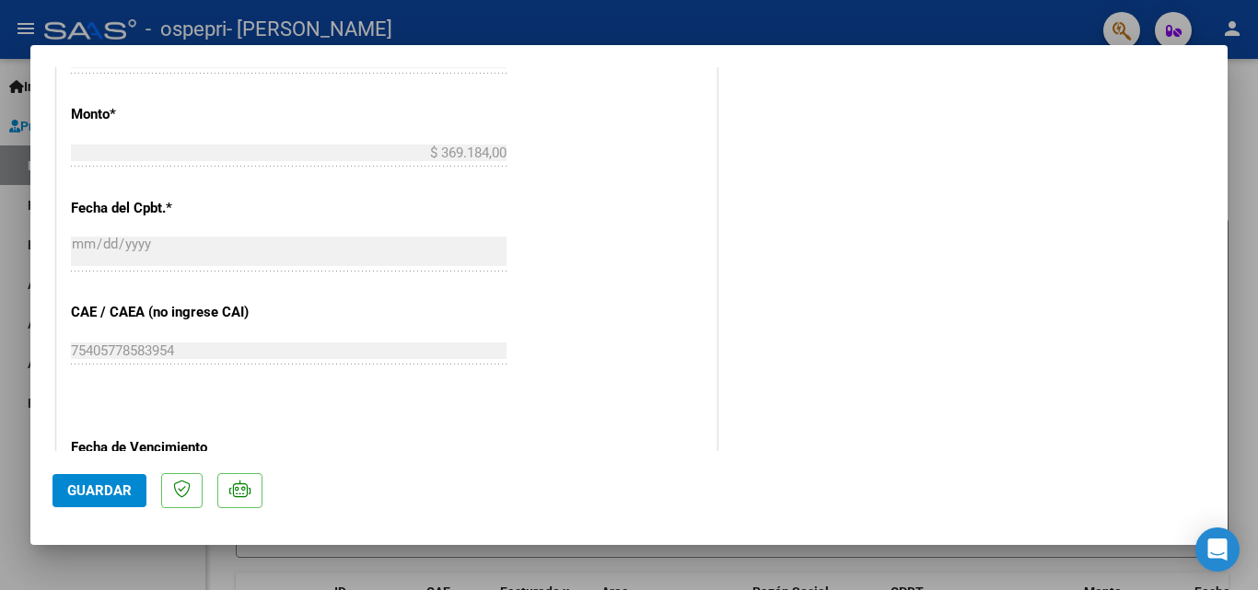
scroll to position [1264, 0]
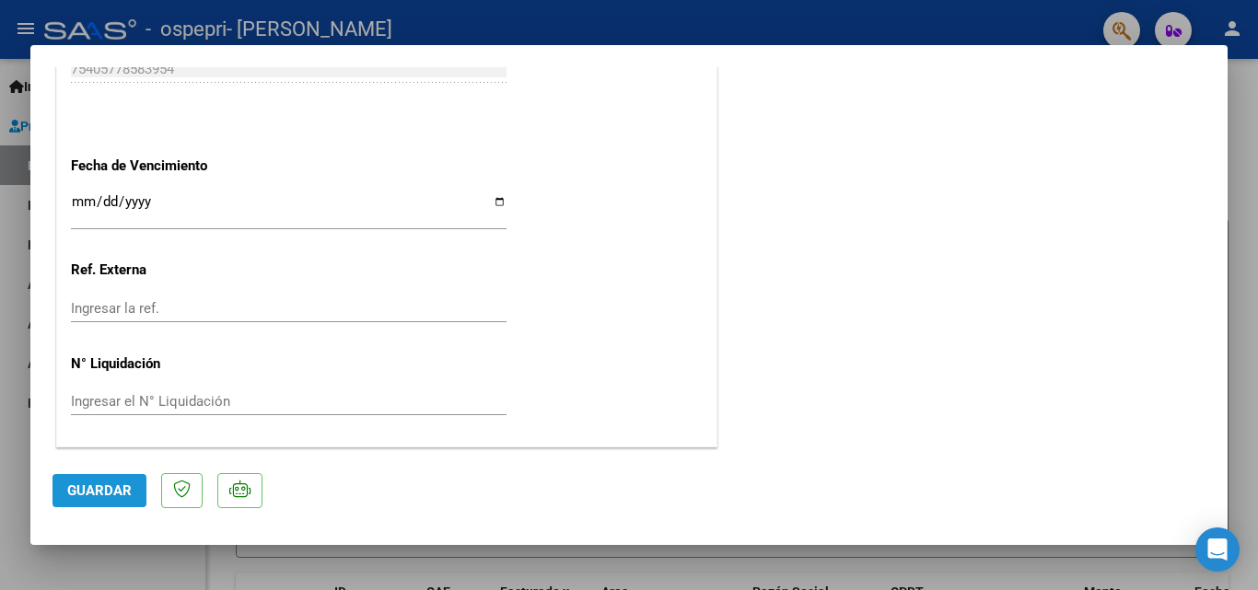
click at [95, 500] on button "Guardar" at bounding box center [99, 490] width 94 height 33
